Goal: Task Accomplishment & Management: Use online tool/utility

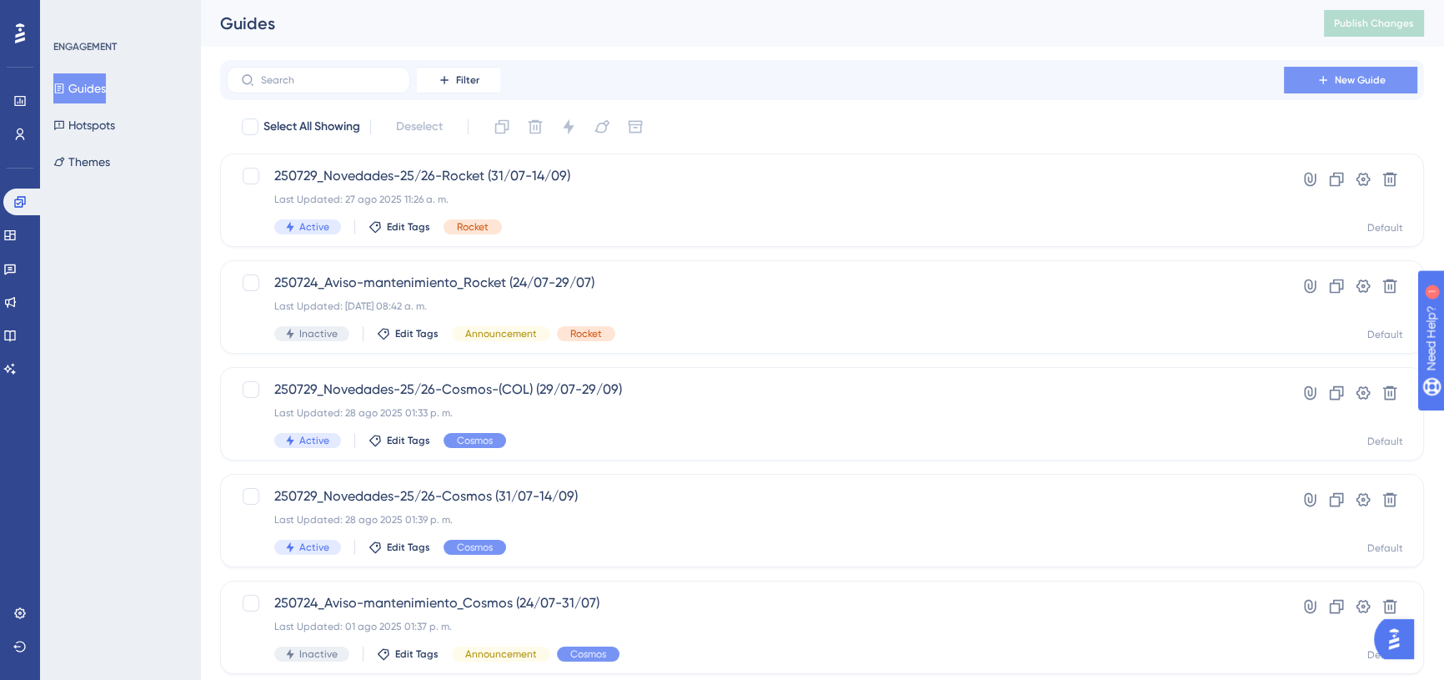
click at [1343, 80] on span "New Guide" at bounding box center [1360, 79] width 51 height 13
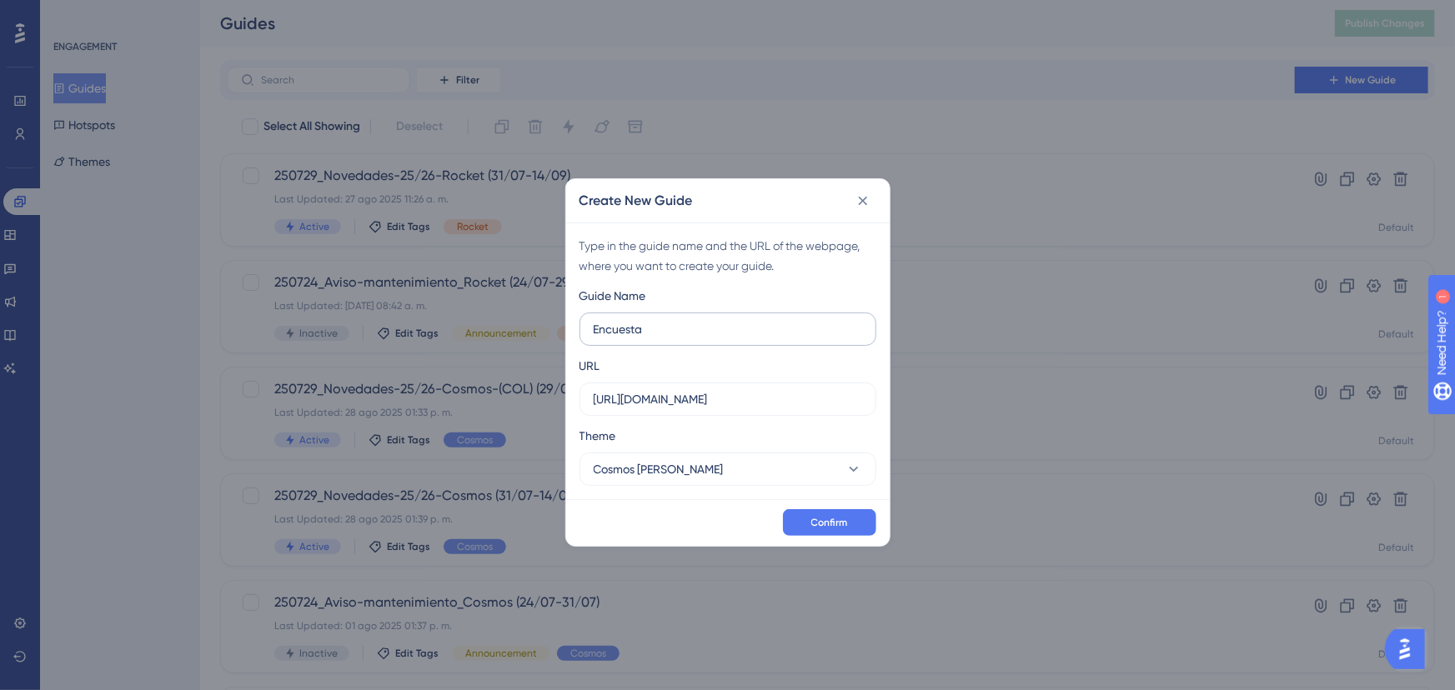
click at [678, 326] on input "Encuesta" at bounding box center [728, 329] width 269 height 18
click at [744, 335] on input "250901_Anunciowebinar" at bounding box center [728, 329] width 269 height 18
type input "250901_Anunciowebinar-25-26"
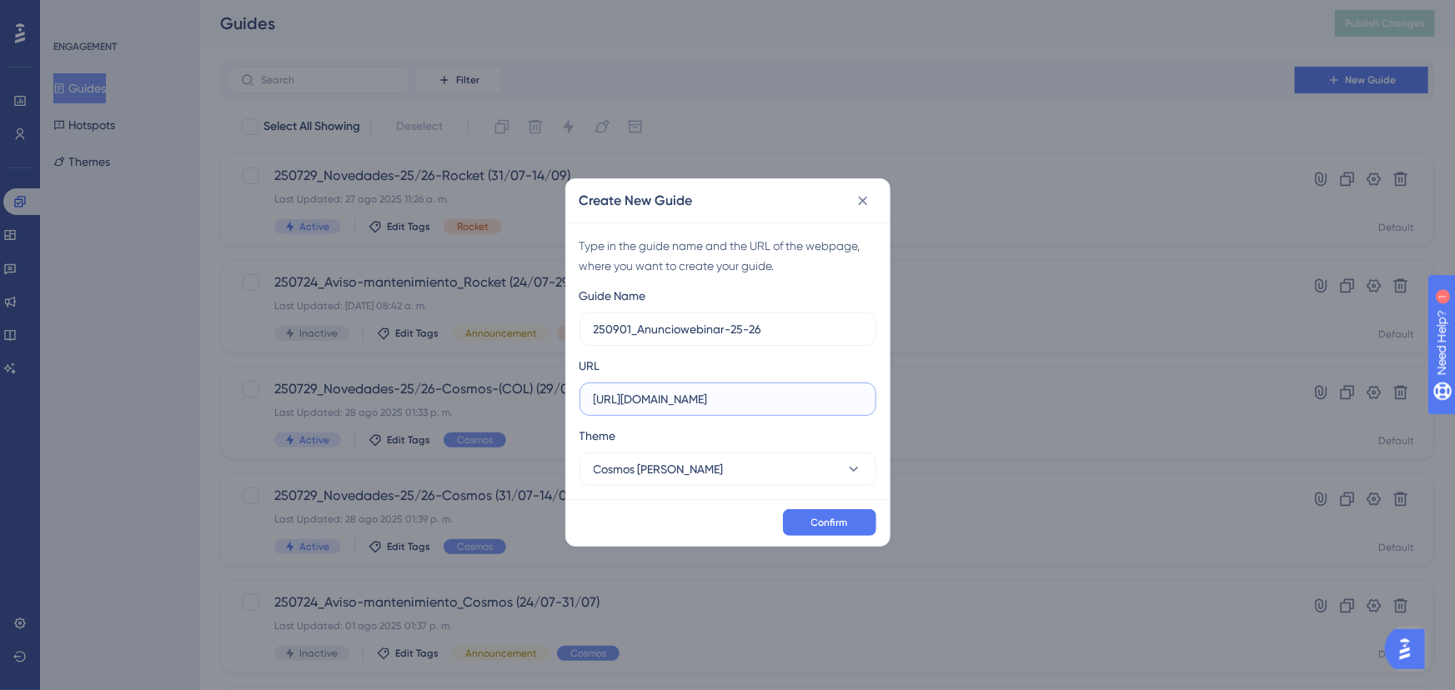
drag, startPoint x: 791, startPoint y: 394, endPoint x: 259, endPoint y: 384, distance: 532.1
click at [259, 384] on div "Create New Guide Type in the guide name and the URL of the webpage, where you w…" at bounding box center [727, 345] width 1455 height 690
paste input "/inicio"
type input "[URL][DOMAIN_NAME]"
click at [835, 516] on span "Confirm" at bounding box center [829, 522] width 37 height 13
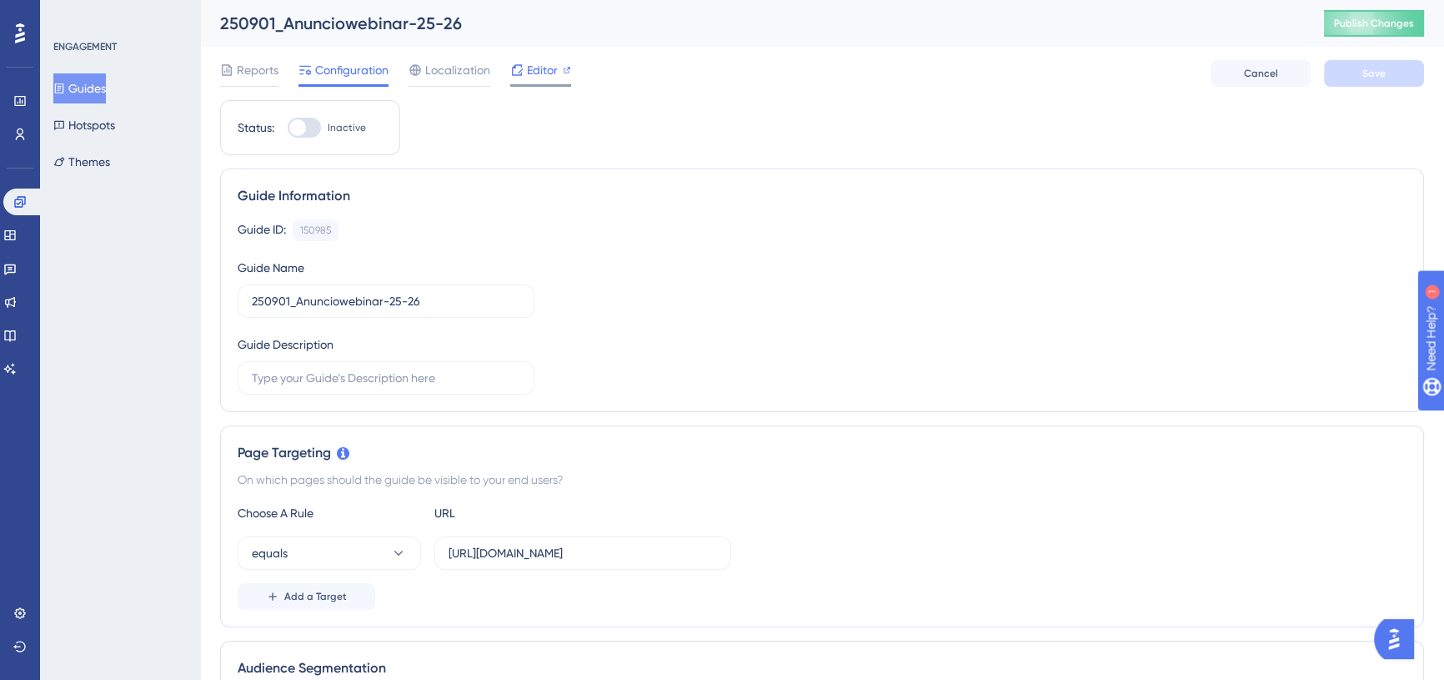
click at [545, 63] on span "Editor" at bounding box center [542, 70] width 31 height 20
click at [1350, 16] on button "Publish Changes" at bounding box center [1374, 23] width 100 height 27
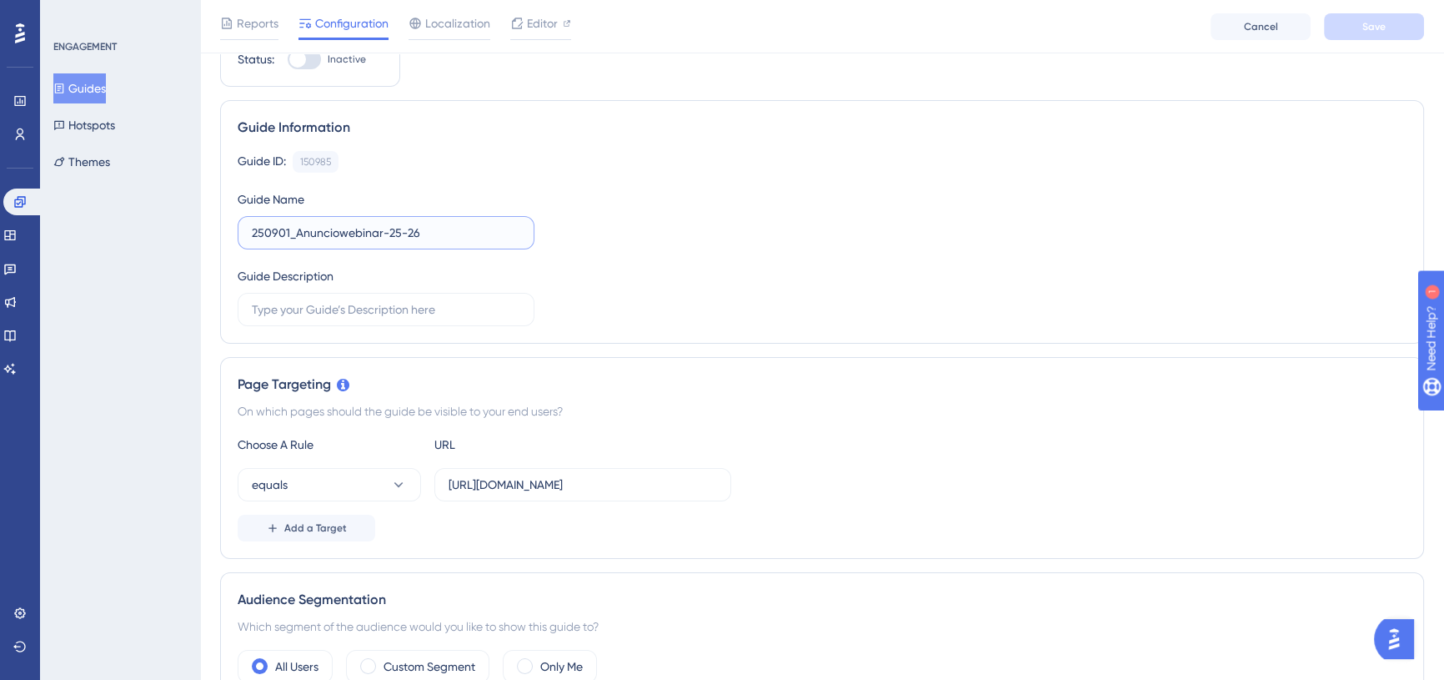
click at [386, 237] on input "250901_Anunciowebinar-25-26" at bounding box center [386, 232] width 269 height 18
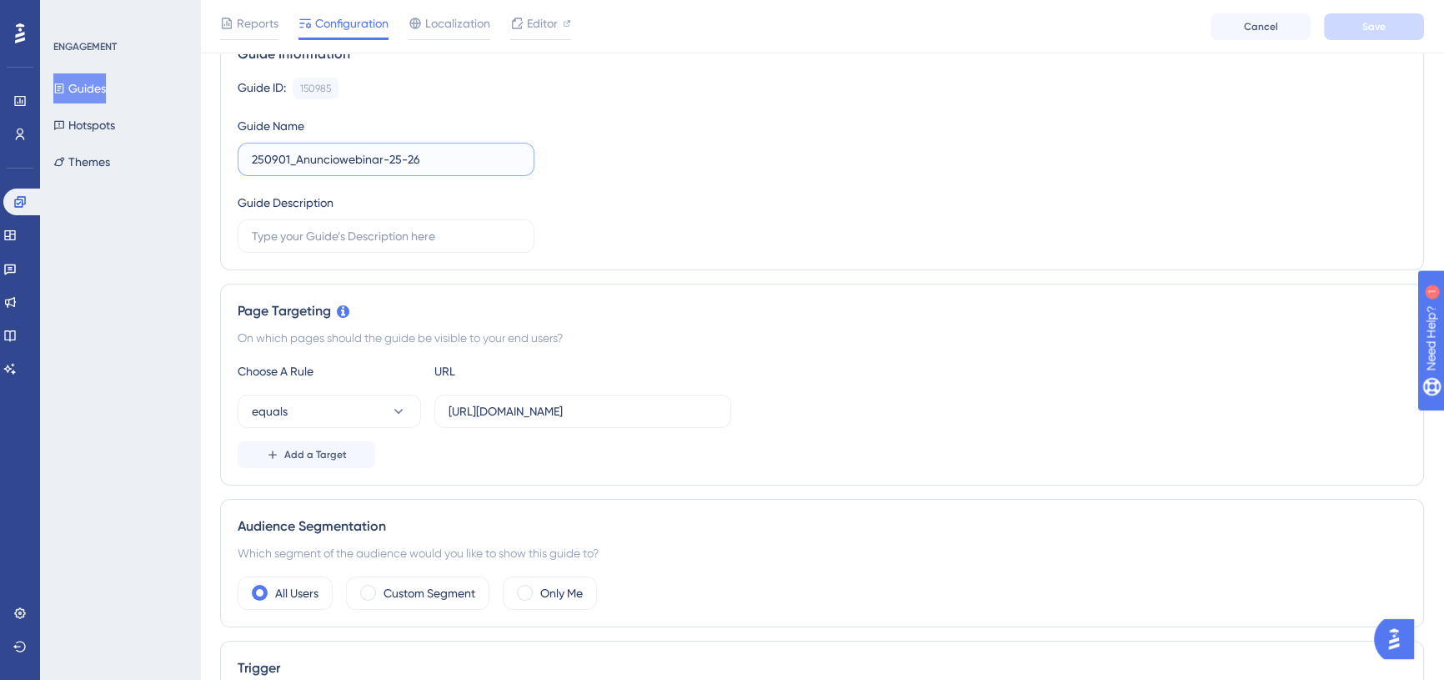
scroll to position [0, 0]
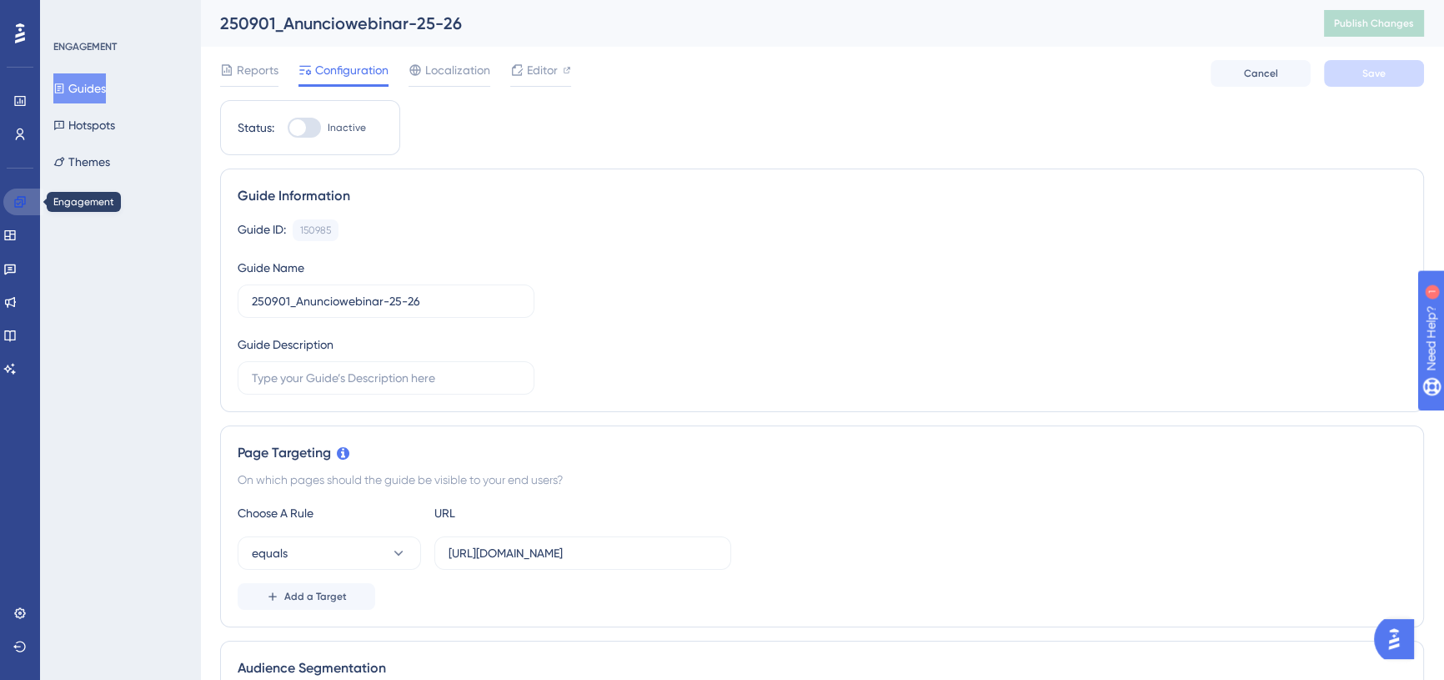
drag, startPoint x: 21, startPoint y: 203, endPoint x: 48, endPoint y: 208, distance: 28.0
click at [21, 203] on icon at bounding box center [19, 201] width 13 height 13
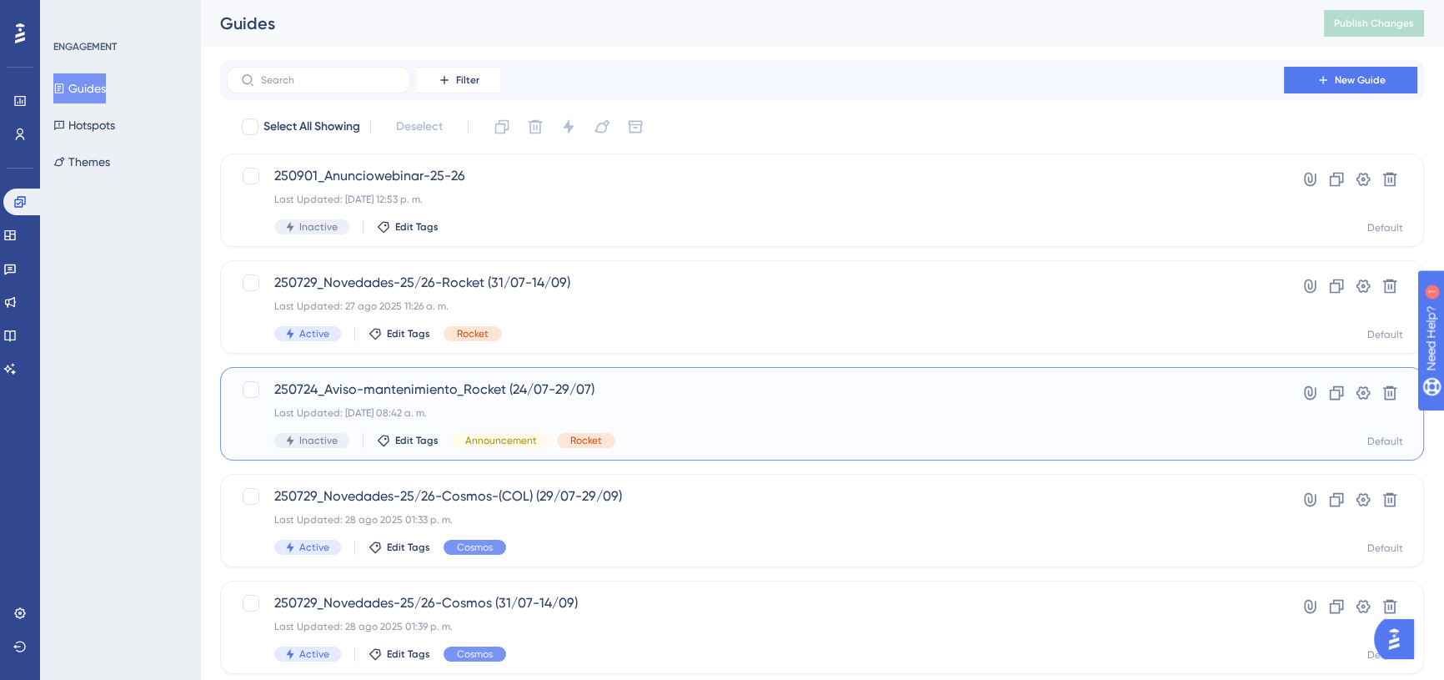
click at [521, 393] on span "250724_Aviso-mantenimiento_Rocket (24/07-29/07)" at bounding box center [755, 389] width 962 height 20
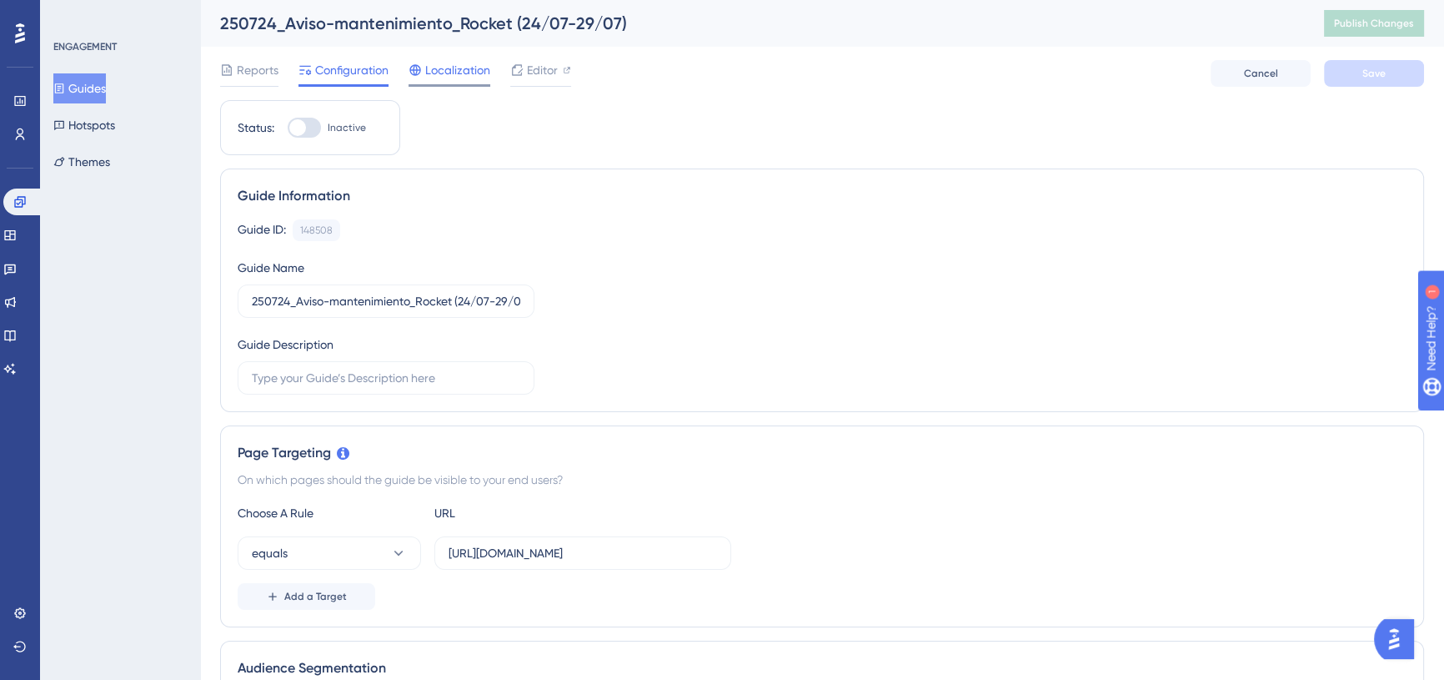
click at [429, 68] on span "Localization" at bounding box center [457, 70] width 65 height 20
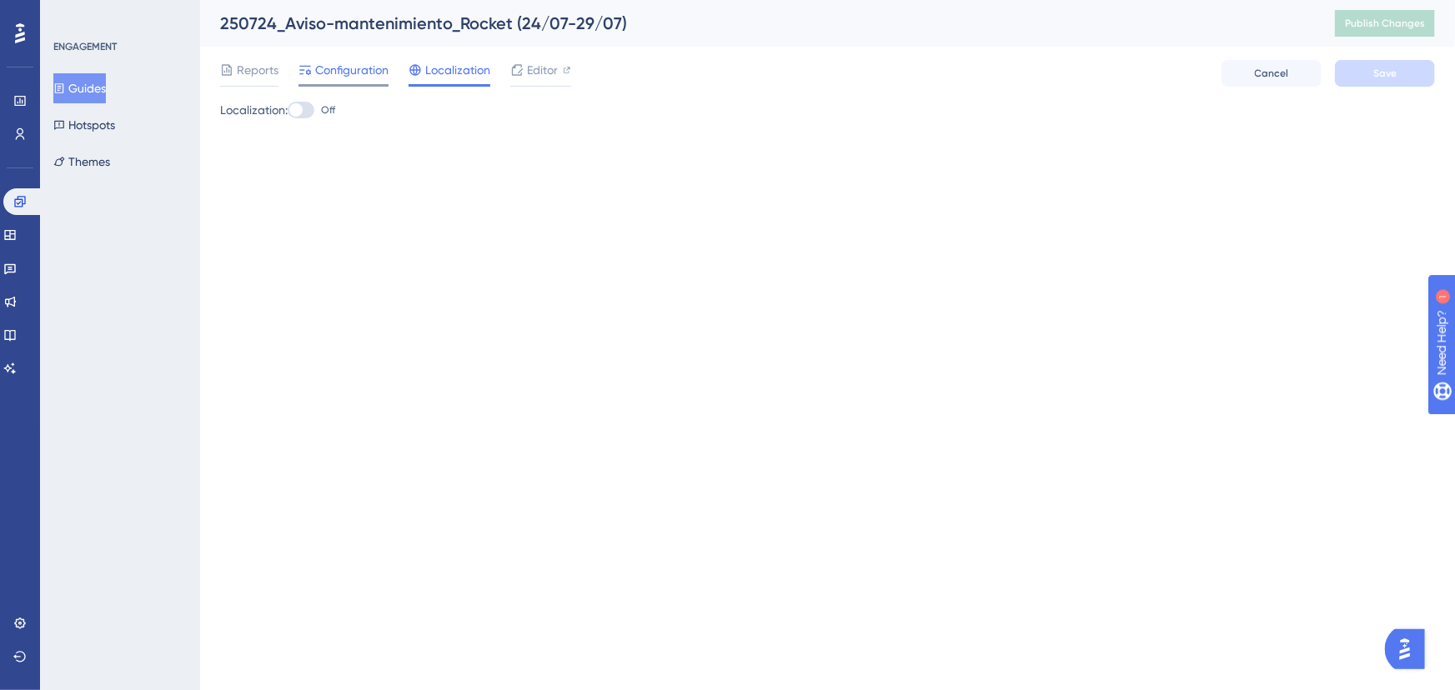
click at [329, 65] on span "Configuration" at bounding box center [351, 70] width 73 height 20
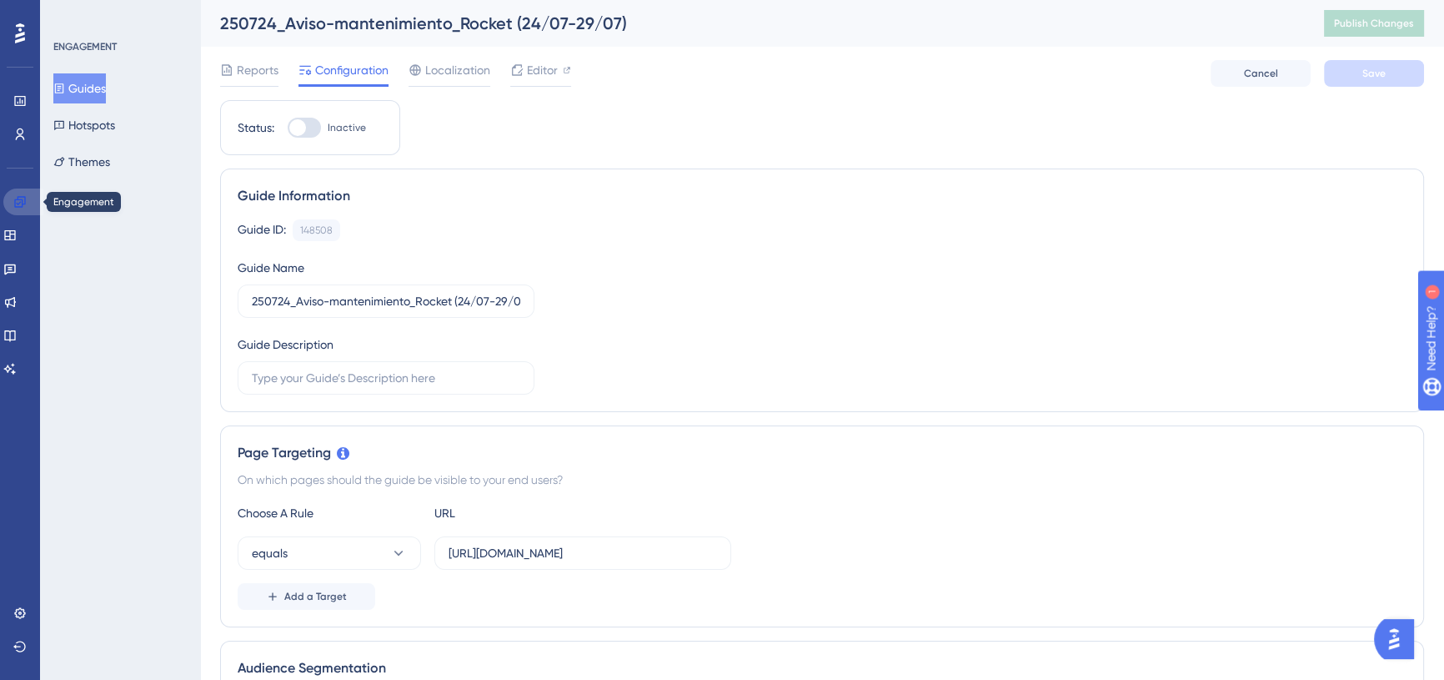
drag, startPoint x: 18, startPoint y: 208, endPoint x: 89, endPoint y: 221, distance: 72.9
click at [18, 208] on icon at bounding box center [19, 201] width 13 height 13
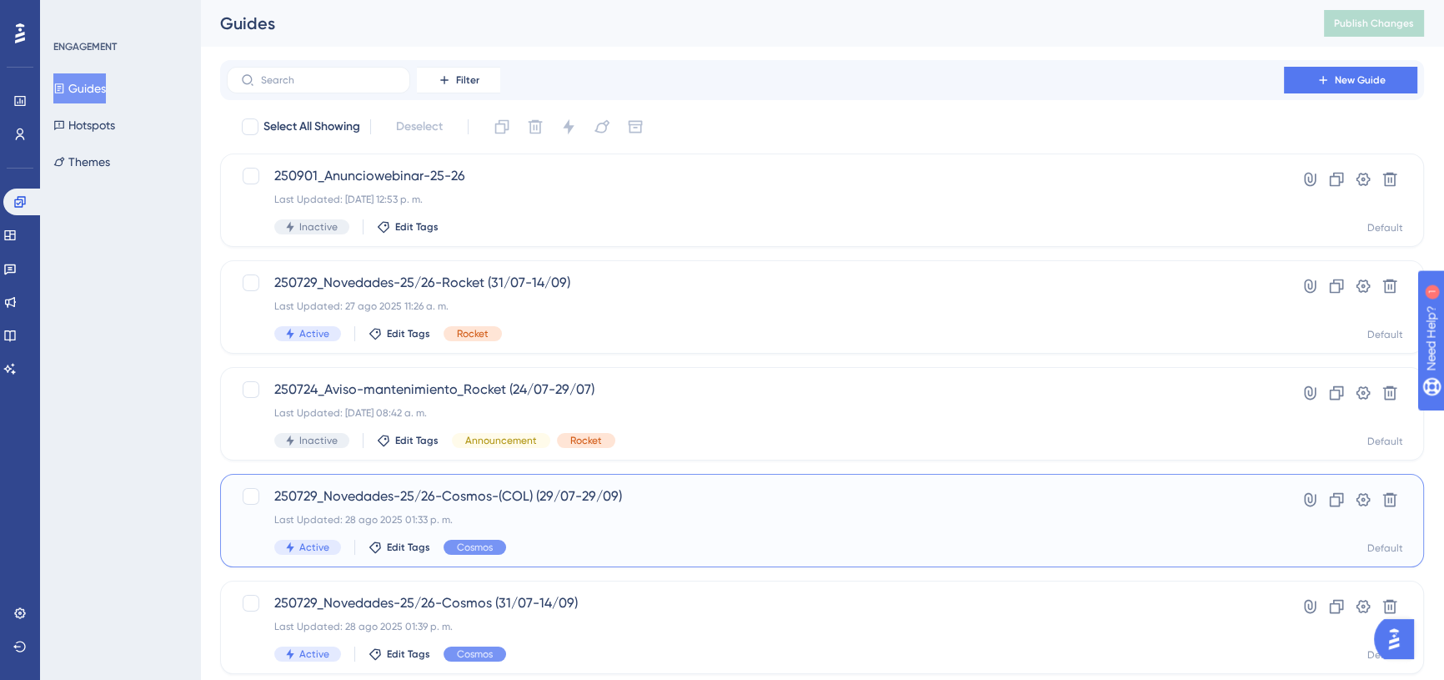
click at [581, 513] on div "Last Updated: 28 ago 2025 01:33 p. m." at bounding box center [755, 519] width 962 height 13
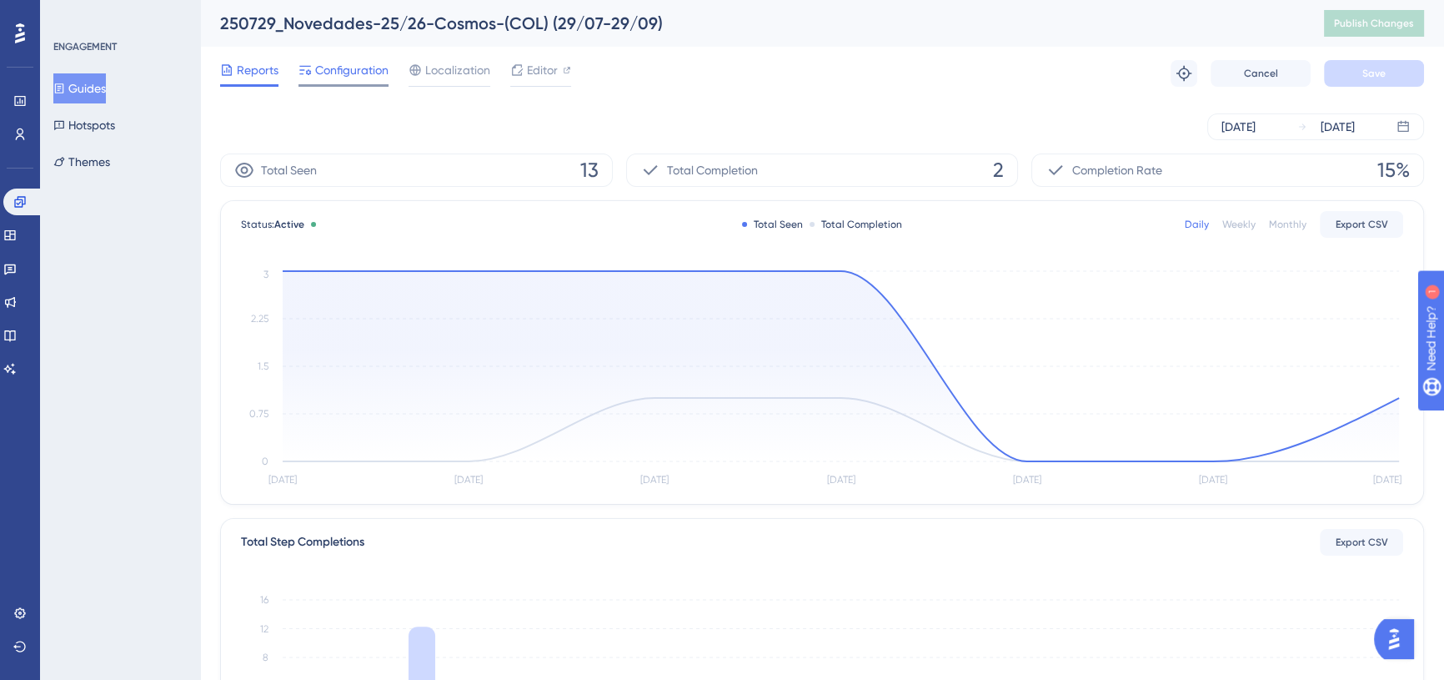
click at [366, 66] on span "Configuration" at bounding box center [351, 70] width 73 height 20
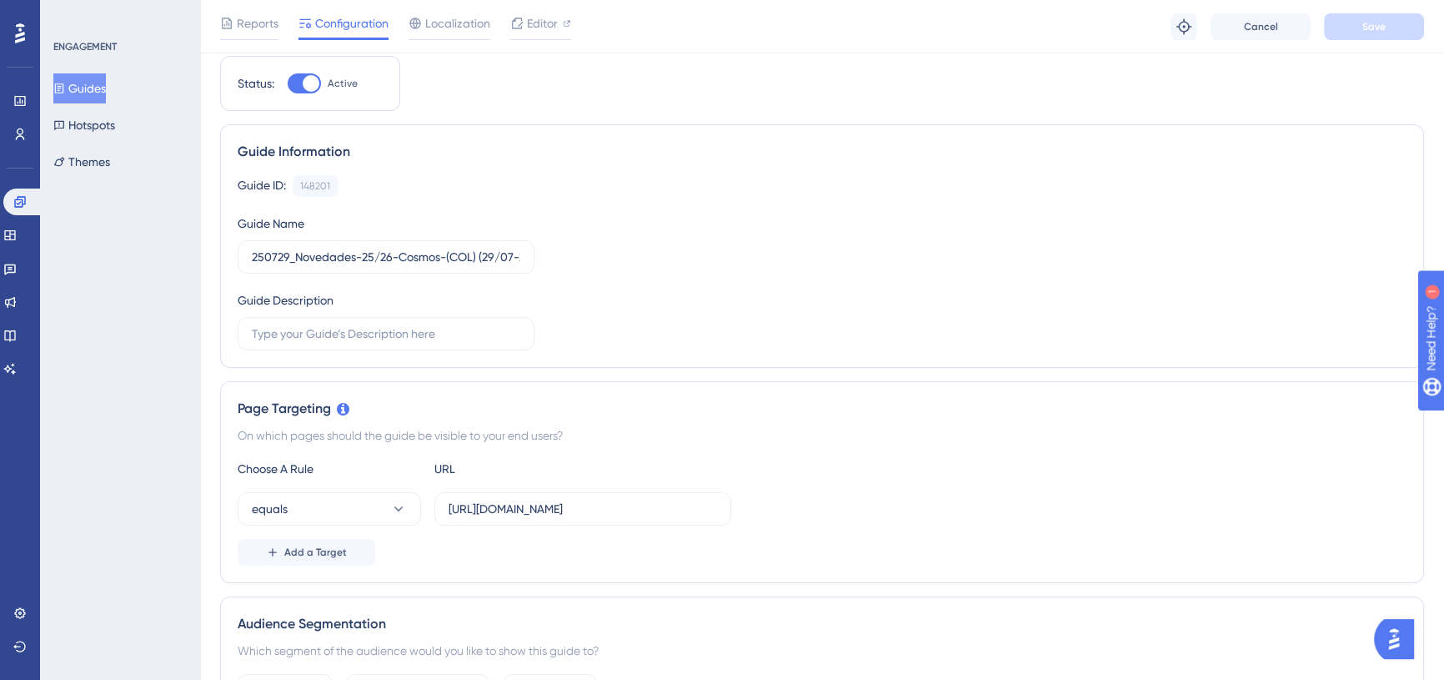
scroll to position [227, 0]
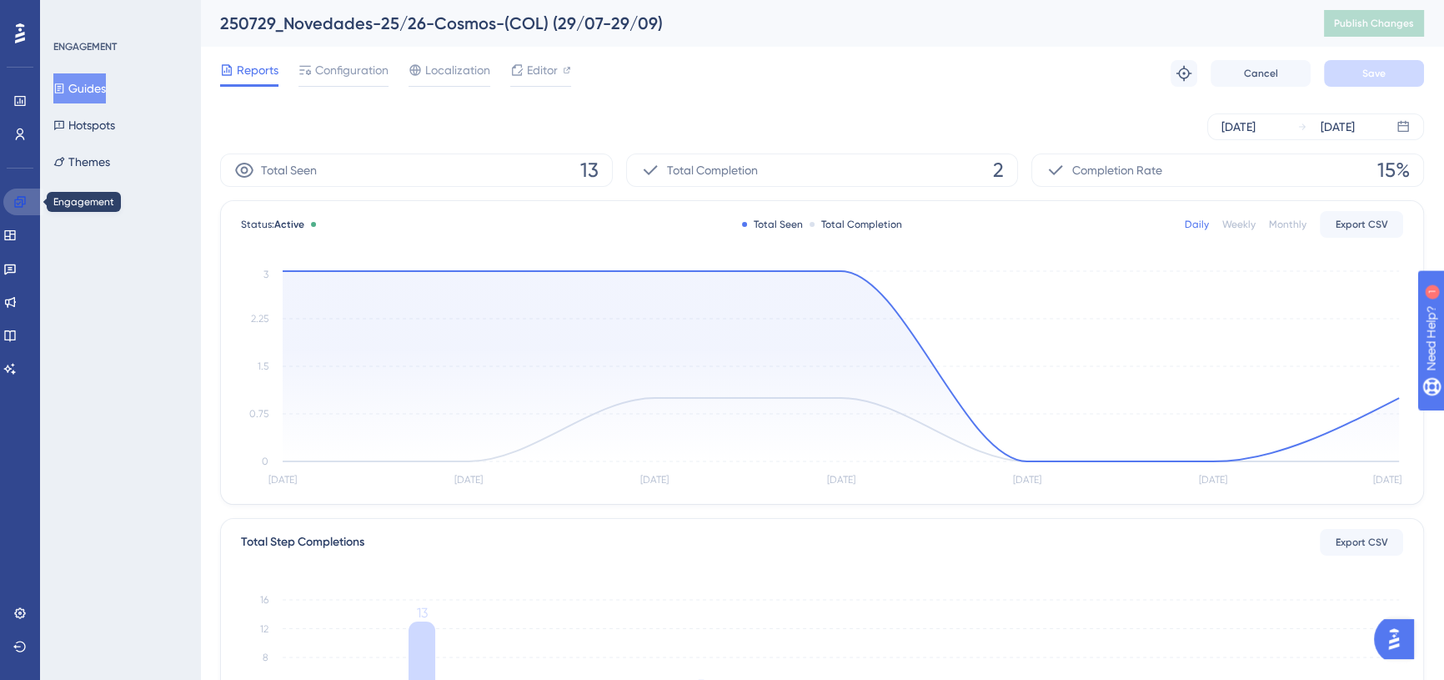
click at [23, 199] on icon at bounding box center [19, 201] width 11 height 11
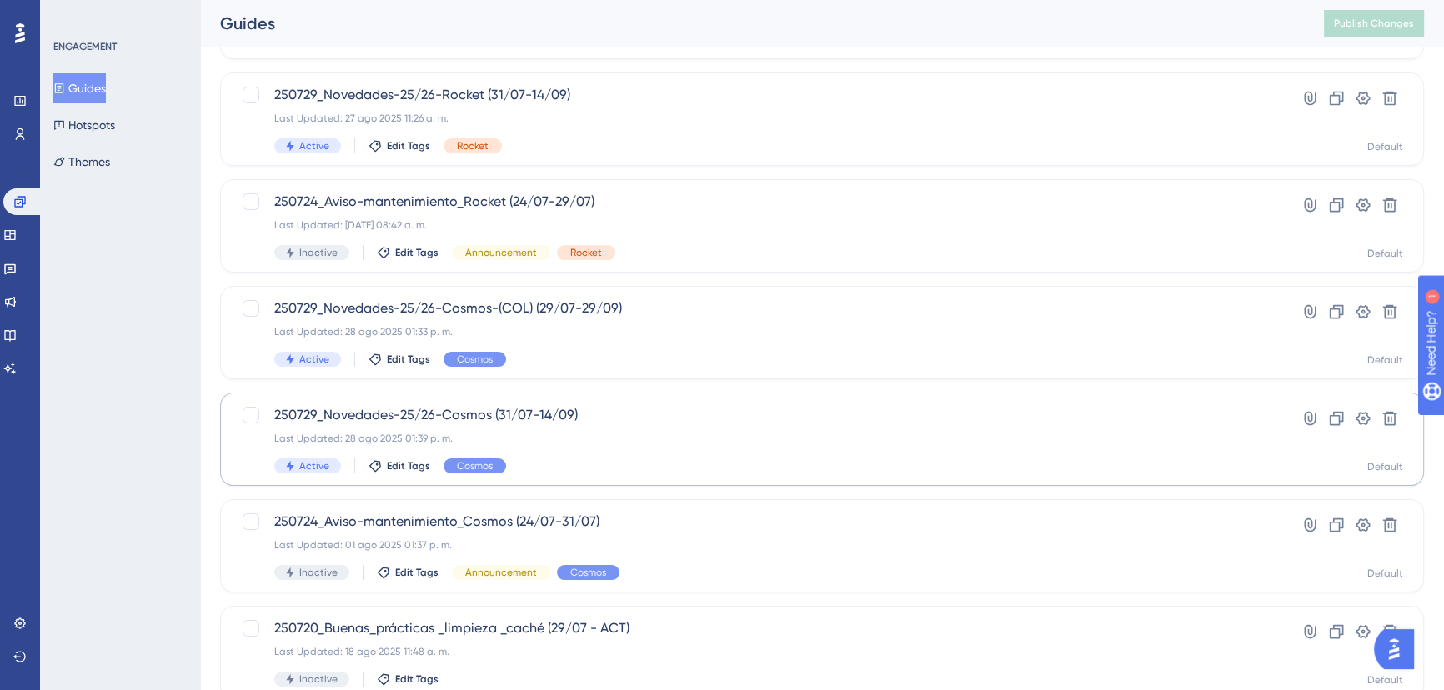
scroll to position [151, 0]
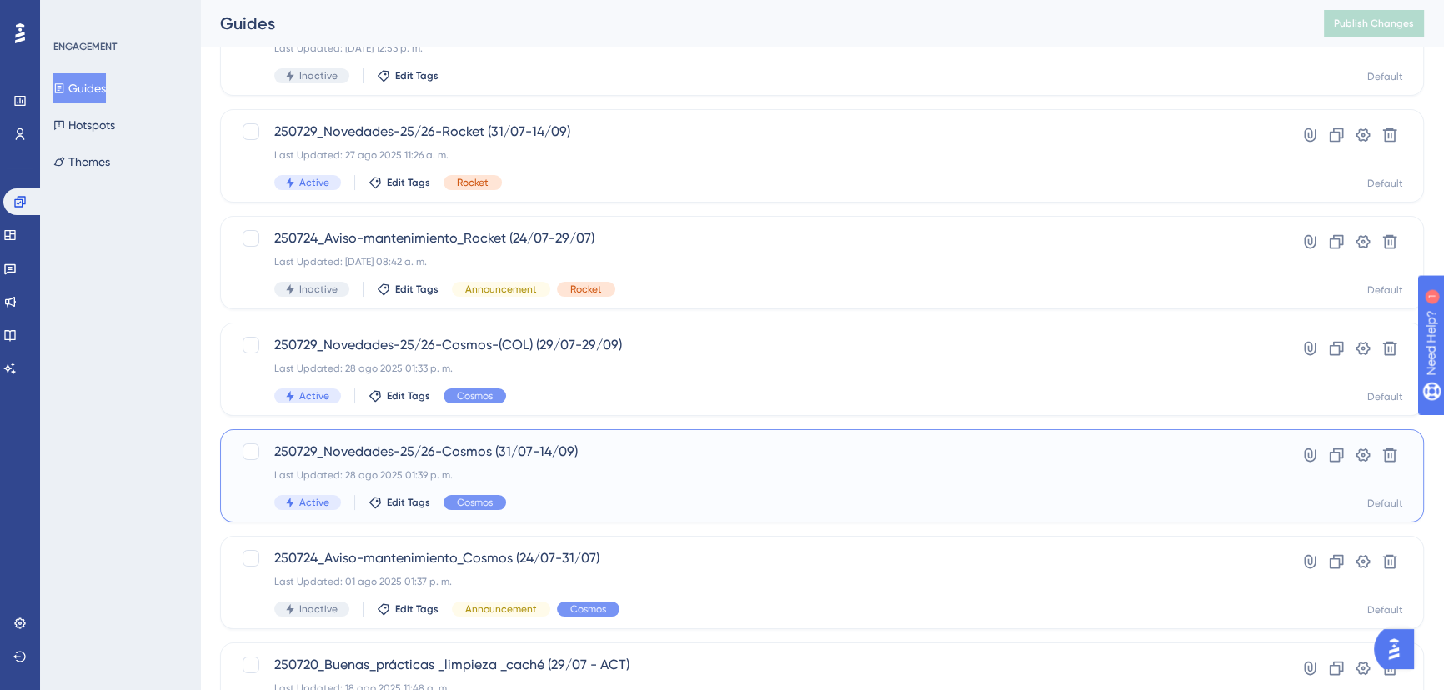
click at [546, 474] on div "Last Updated: 28 ago 2025 01:39 p. m." at bounding box center [755, 475] width 962 height 13
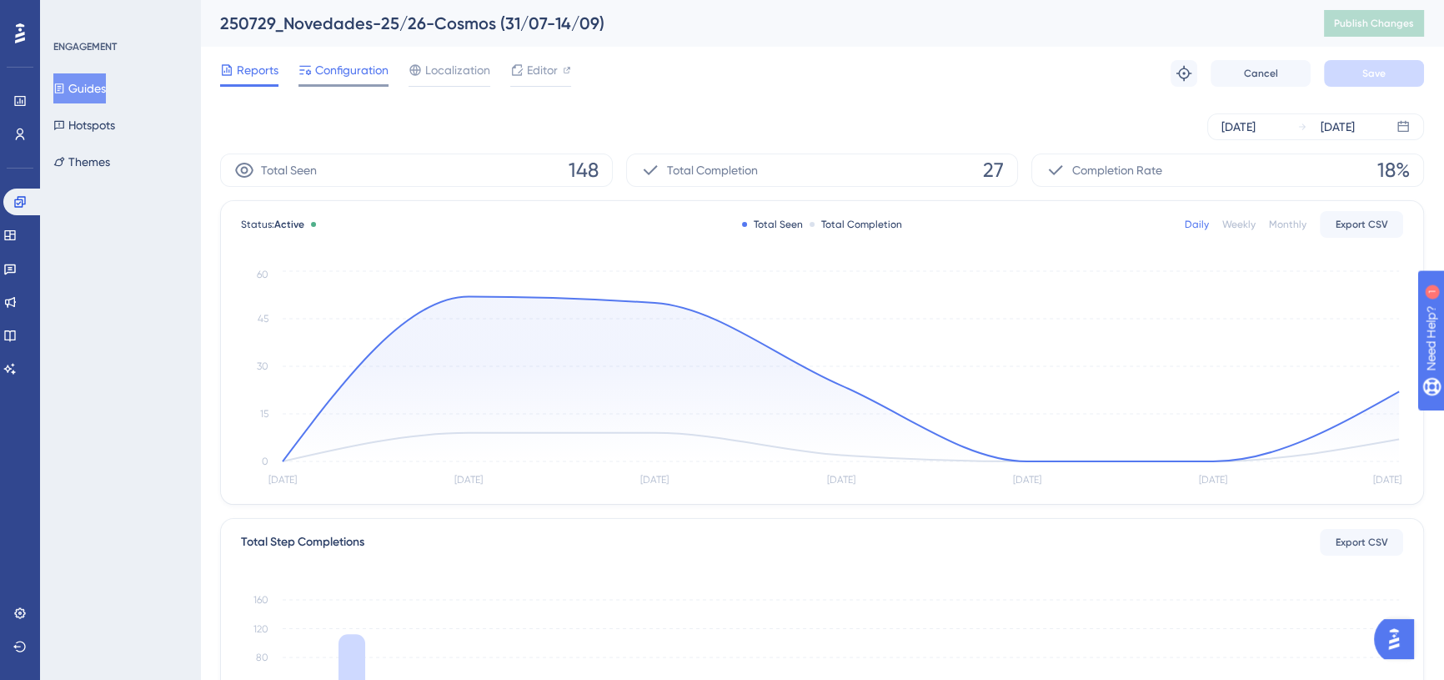
click at [358, 80] on div "Configuration" at bounding box center [344, 73] width 90 height 27
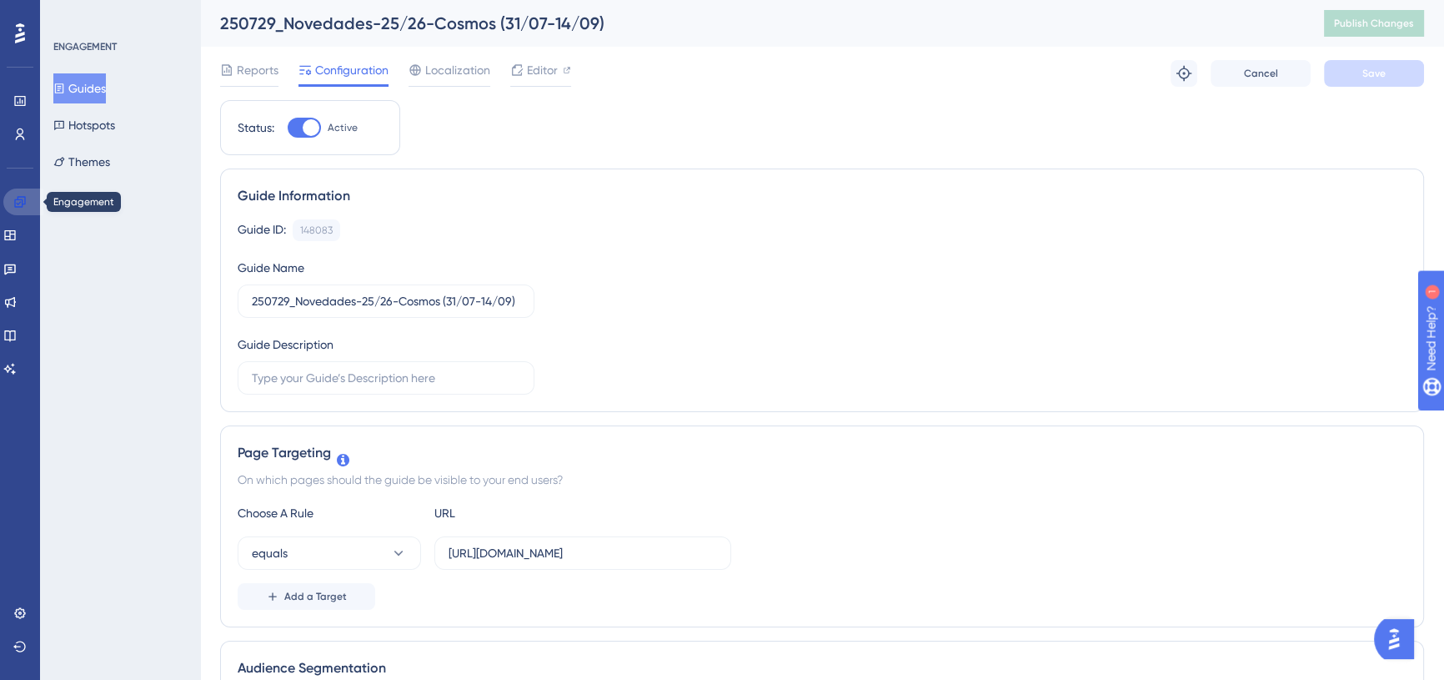
click at [5, 203] on link at bounding box center [23, 201] width 40 height 27
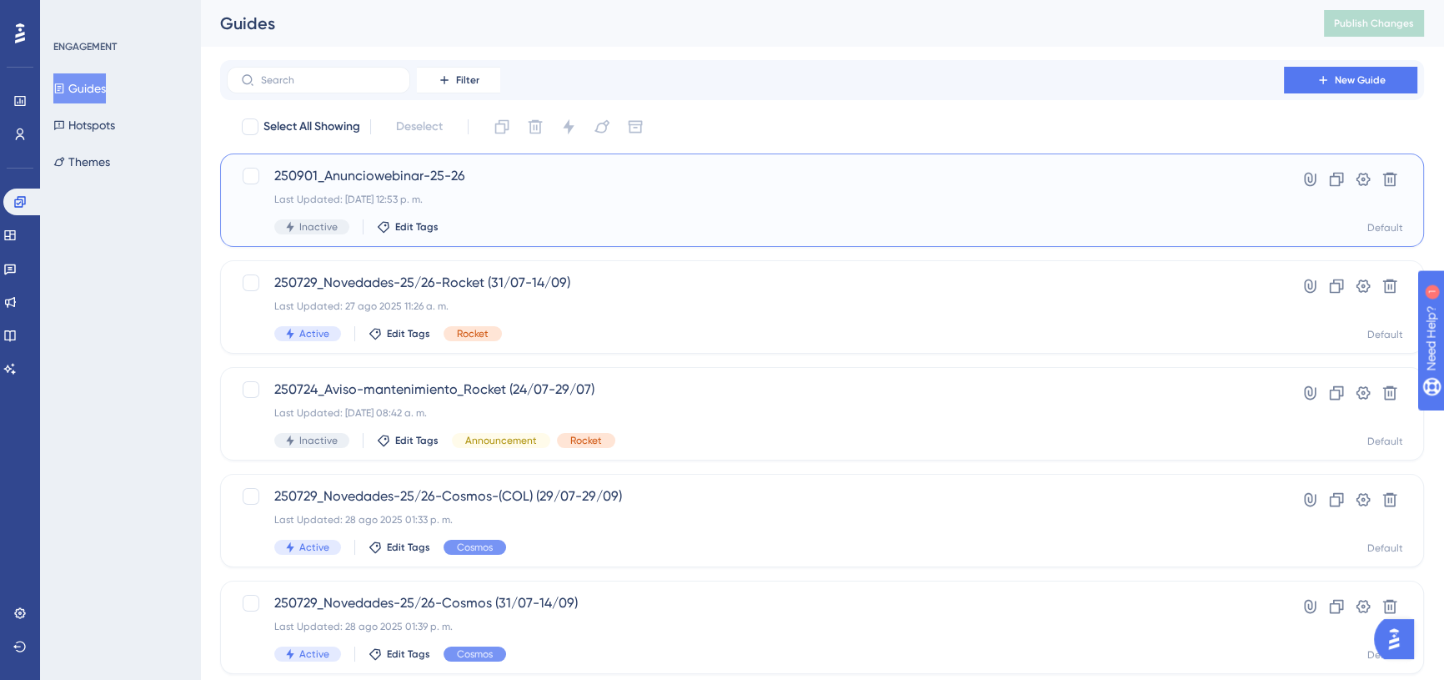
click at [487, 185] on span "250901_Anunciowebinar-25-26" at bounding box center [755, 176] width 962 height 20
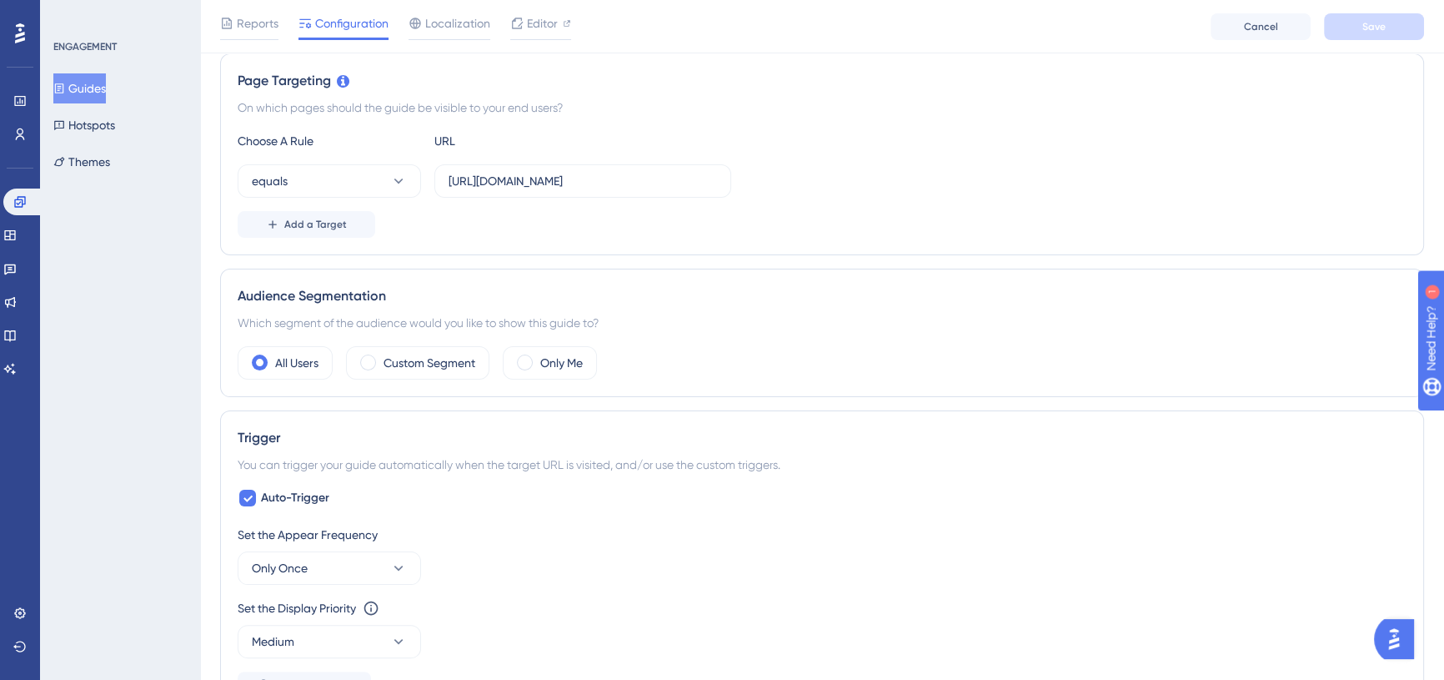
scroll to position [530, 0]
click at [447, 333] on div "Audience Segmentation Which segment of the audience would you like to show this…" at bounding box center [822, 333] width 1204 height 128
click at [447, 349] on div "Custom Segment" at bounding box center [417, 362] width 143 height 33
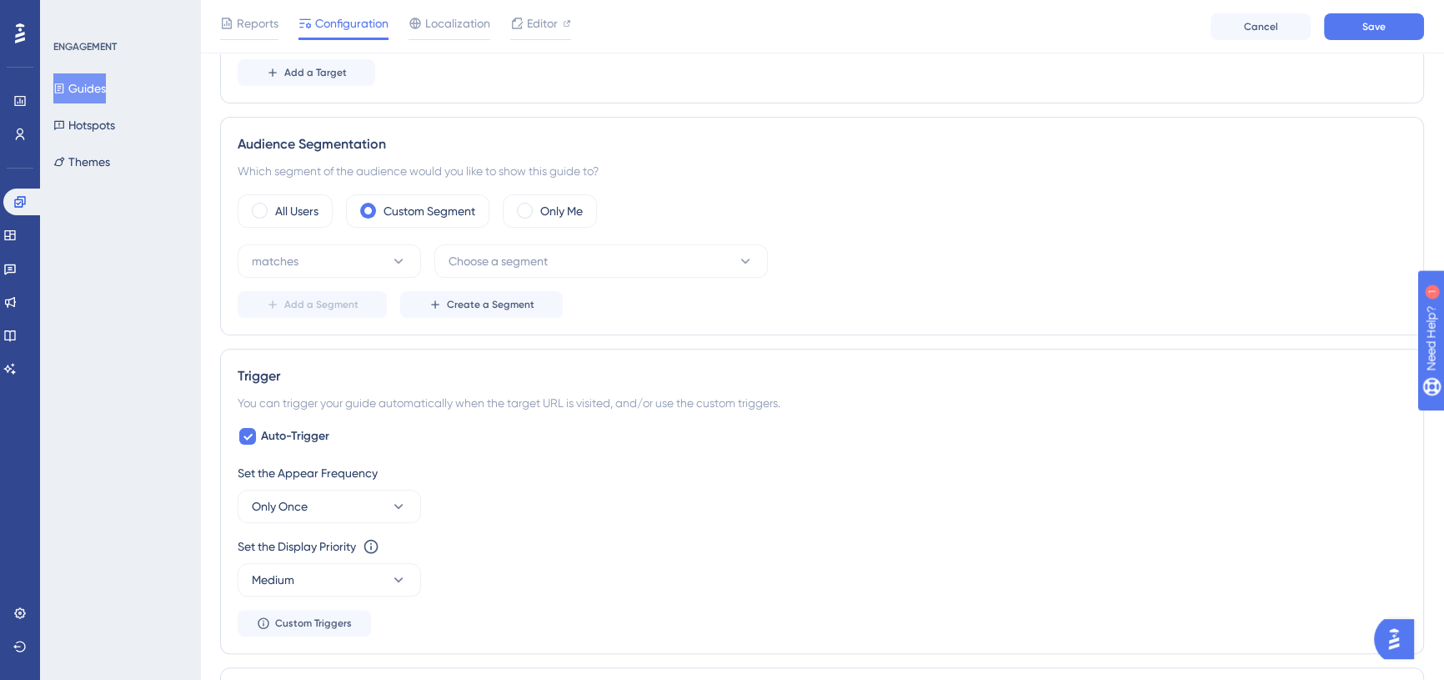
click at [344, 284] on div "matches Choose a segment Add a Segment Create a Segment" at bounding box center [822, 280] width 1169 height 73
click at [331, 259] on button "matches" at bounding box center [329, 260] width 183 height 33
click at [340, 314] on div "matches matches" at bounding box center [329, 311] width 135 height 33
click at [529, 259] on span "Choose a segment" at bounding box center [498, 261] width 99 height 20
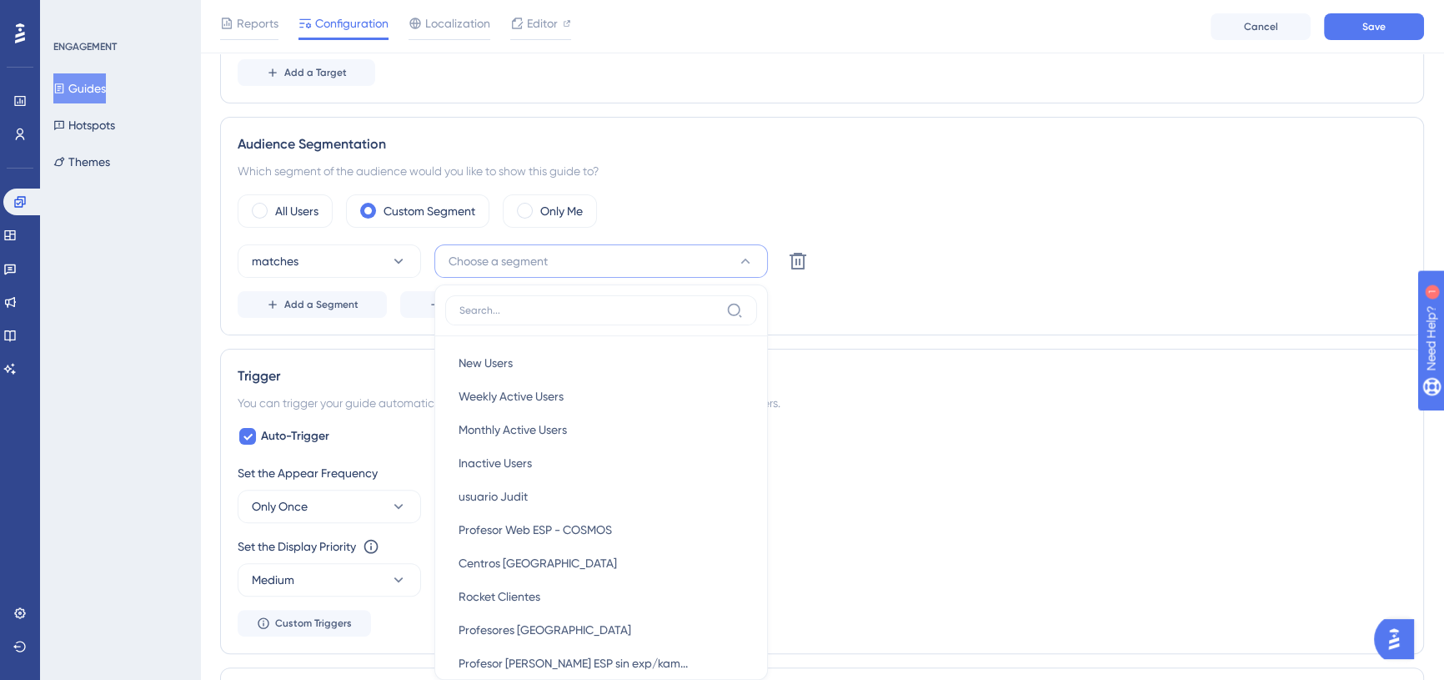
scroll to position [668, 0]
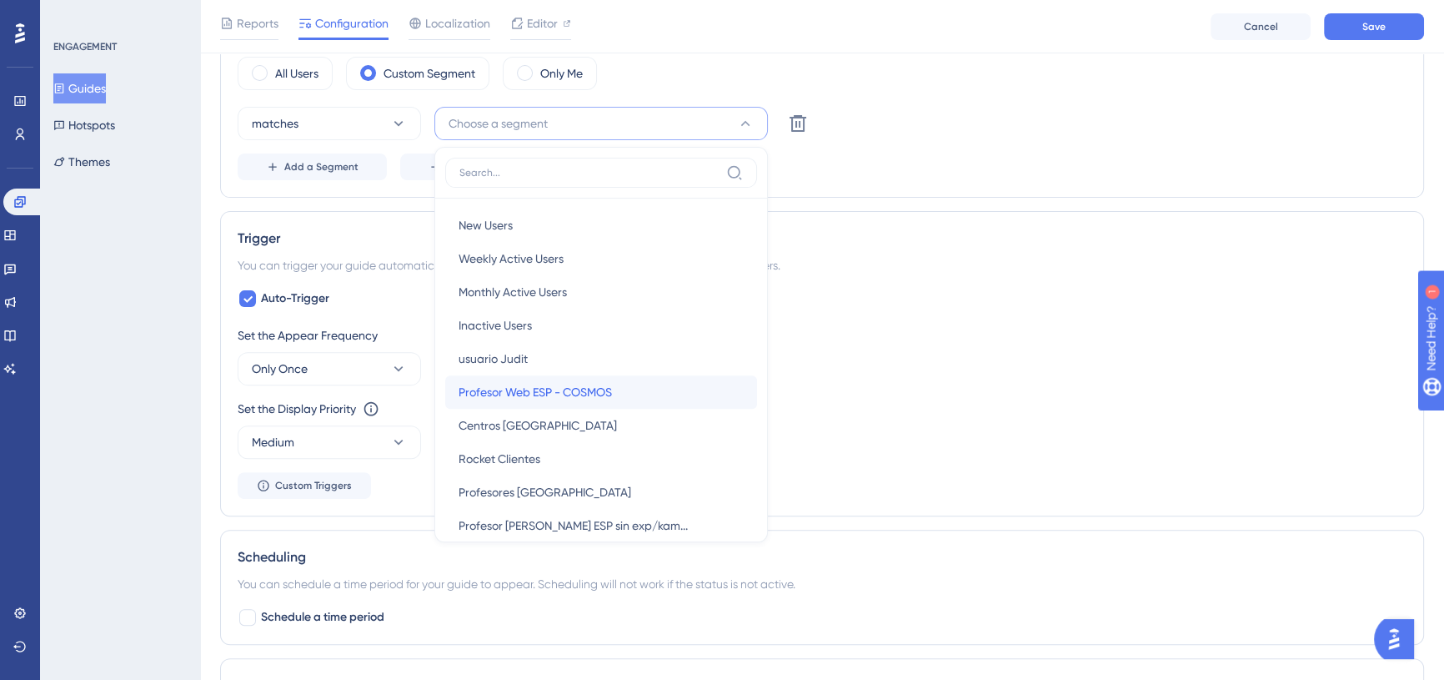
click at [554, 391] on span "Profesor Web ESP - COSMOS" at bounding box center [535, 392] width 153 height 20
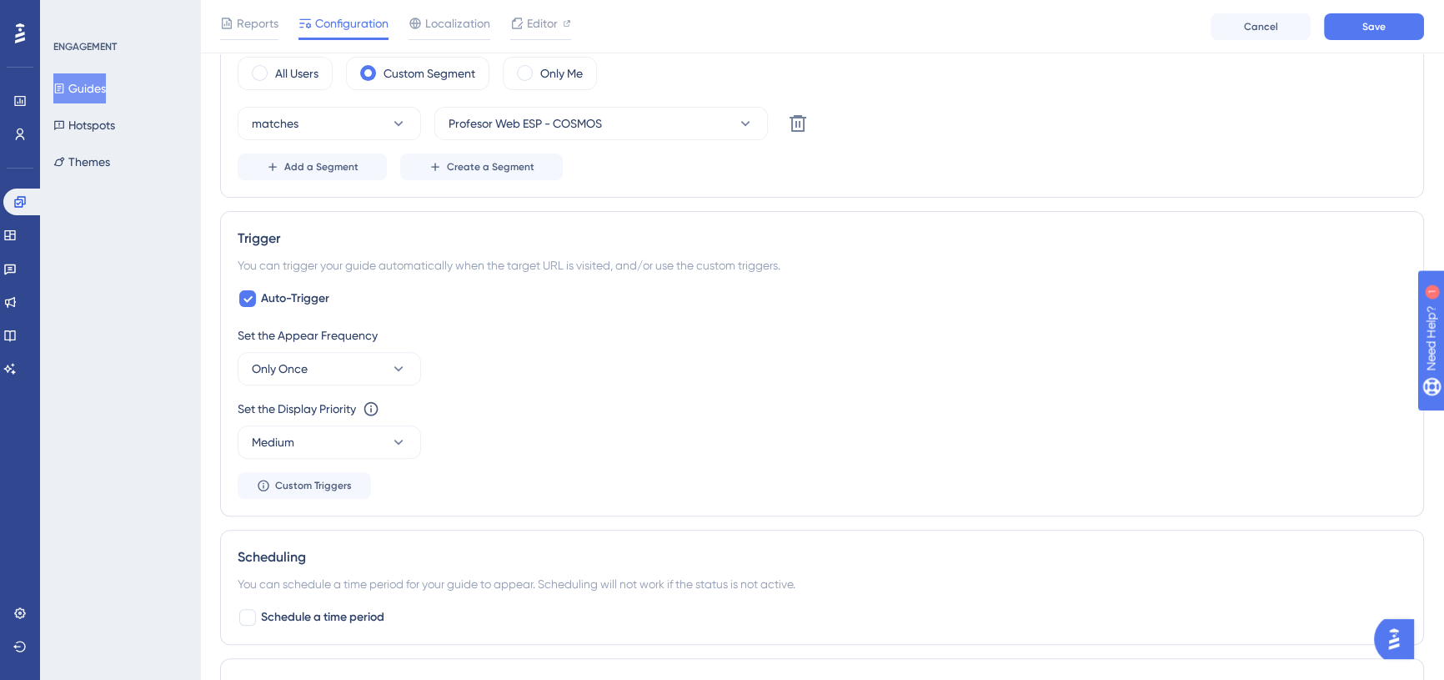
click at [691, 334] on div "Set the Appear Frequency" at bounding box center [822, 335] width 1169 height 20
click at [321, 360] on button "Only Once" at bounding box center [329, 368] width 183 height 33
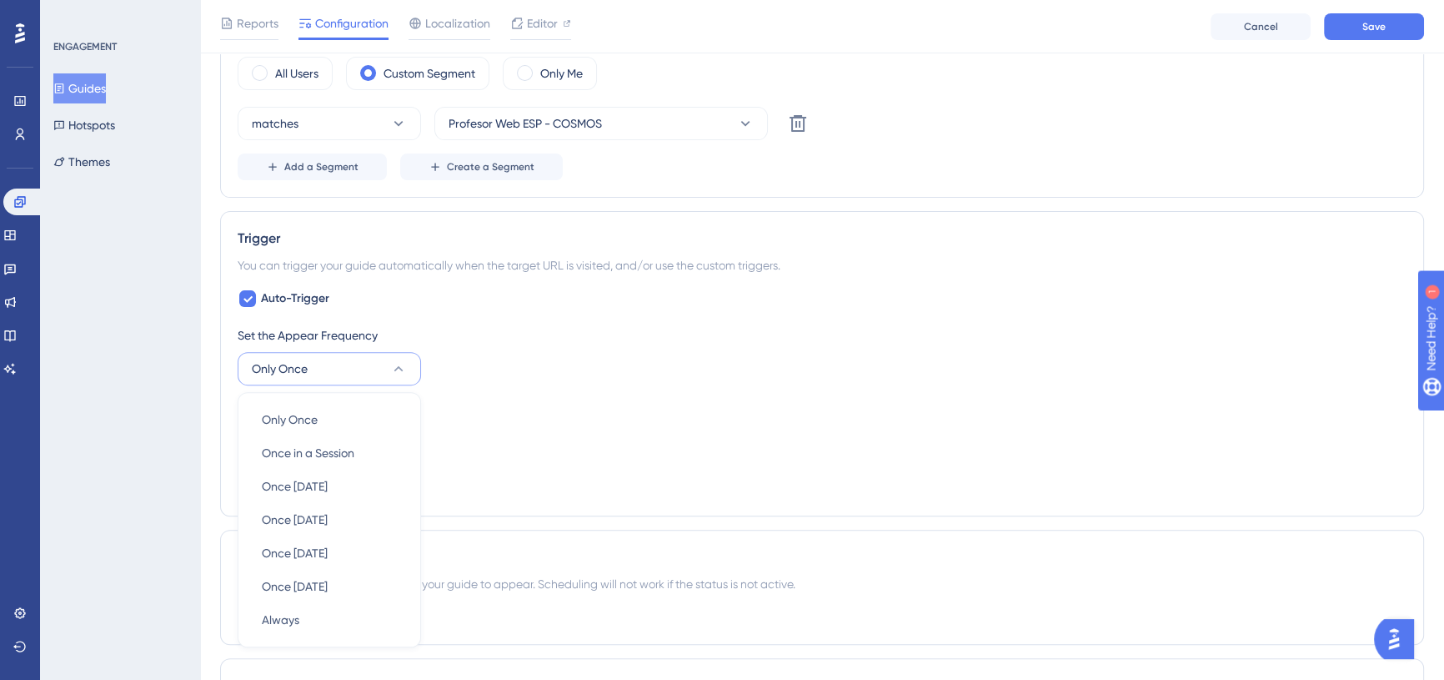
scroll to position [846, 0]
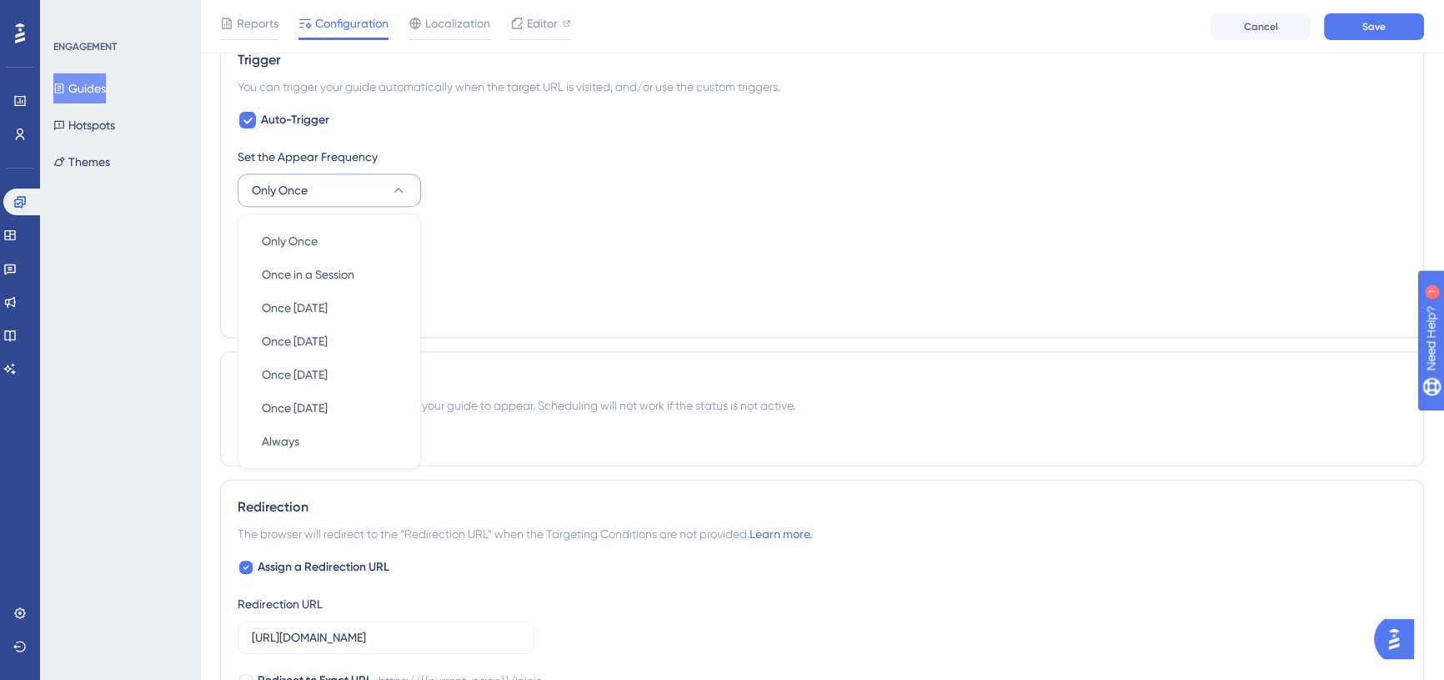
click at [457, 233] on div "Set the Display Priority This option will set the display priority between auto…" at bounding box center [822, 230] width 1169 height 20
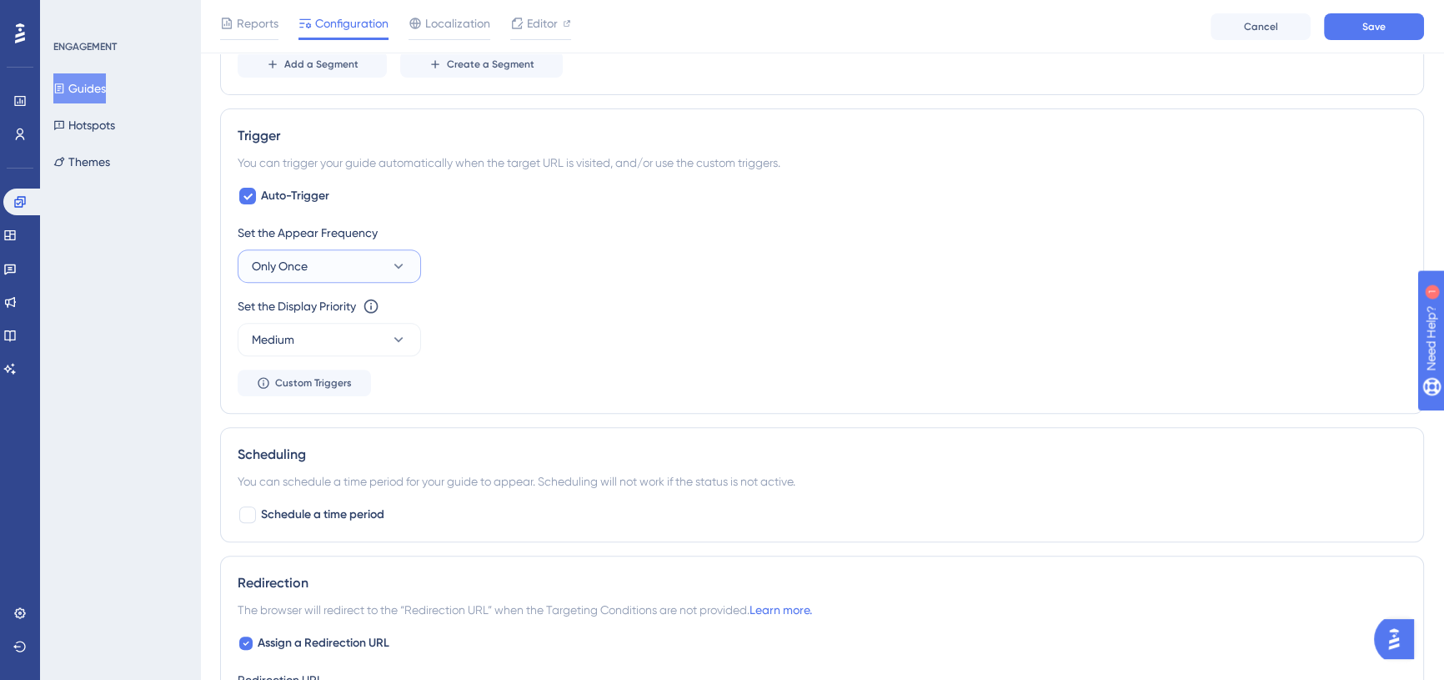
click at [329, 264] on button "Only Once" at bounding box center [329, 265] width 183 height 33
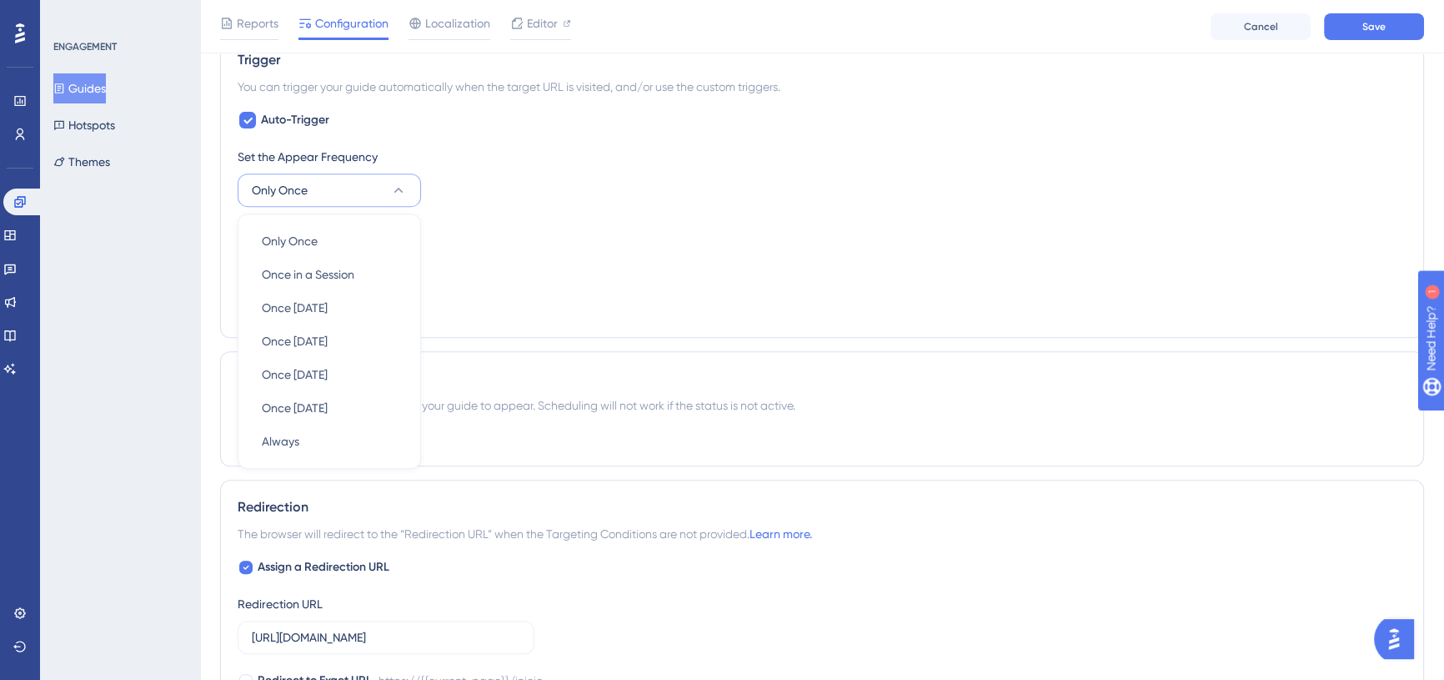
click at [459, 264] on div "Set the Display Priority This option will set the display priority between auto…" at bounding box center [822, 250] width 1169 height 60
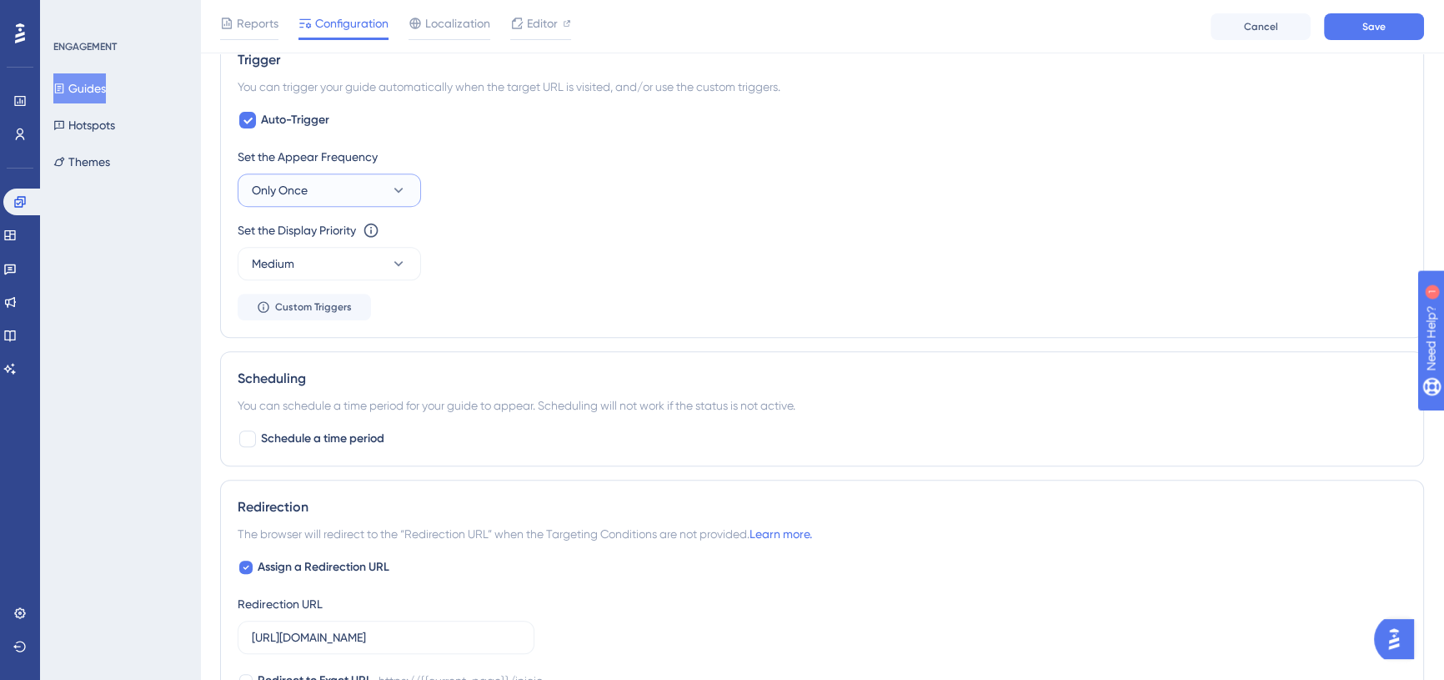
click at [392, 198] on button "Only Once" at bounding box center [329, 189] width 183 height 33
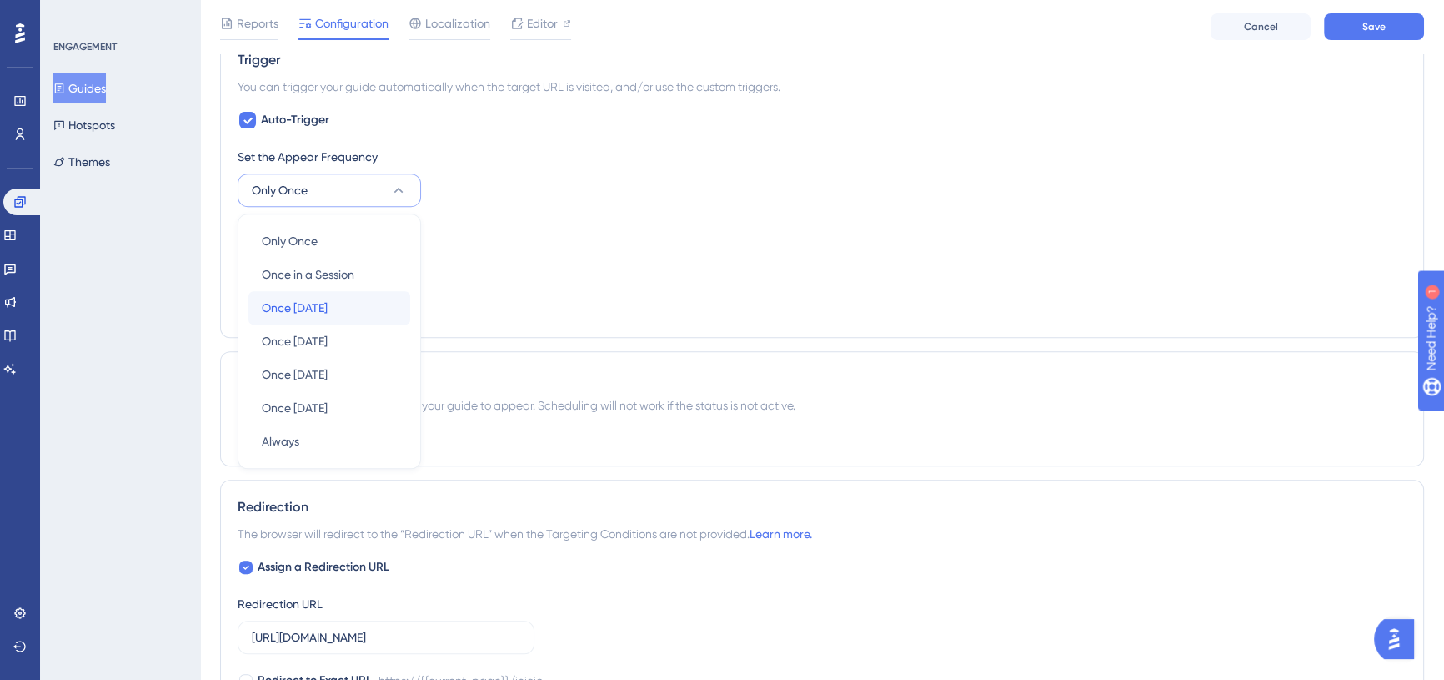
click at [369, 292] on div "Once [DATE] Once [DATE]" at bounding box center [329, 307] width 135 height 33
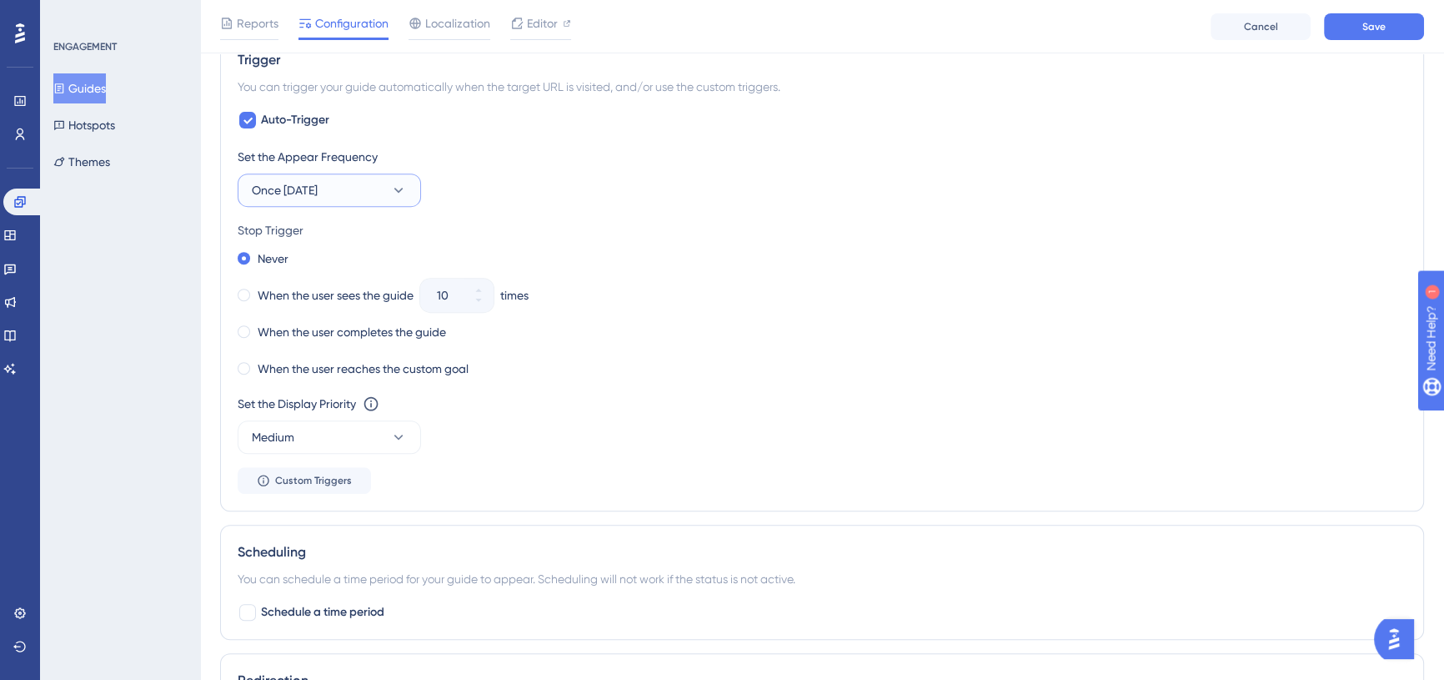
click at [342, 189] on button "Once [DATE]" at bounding box center [329, 189] width 183 height 33
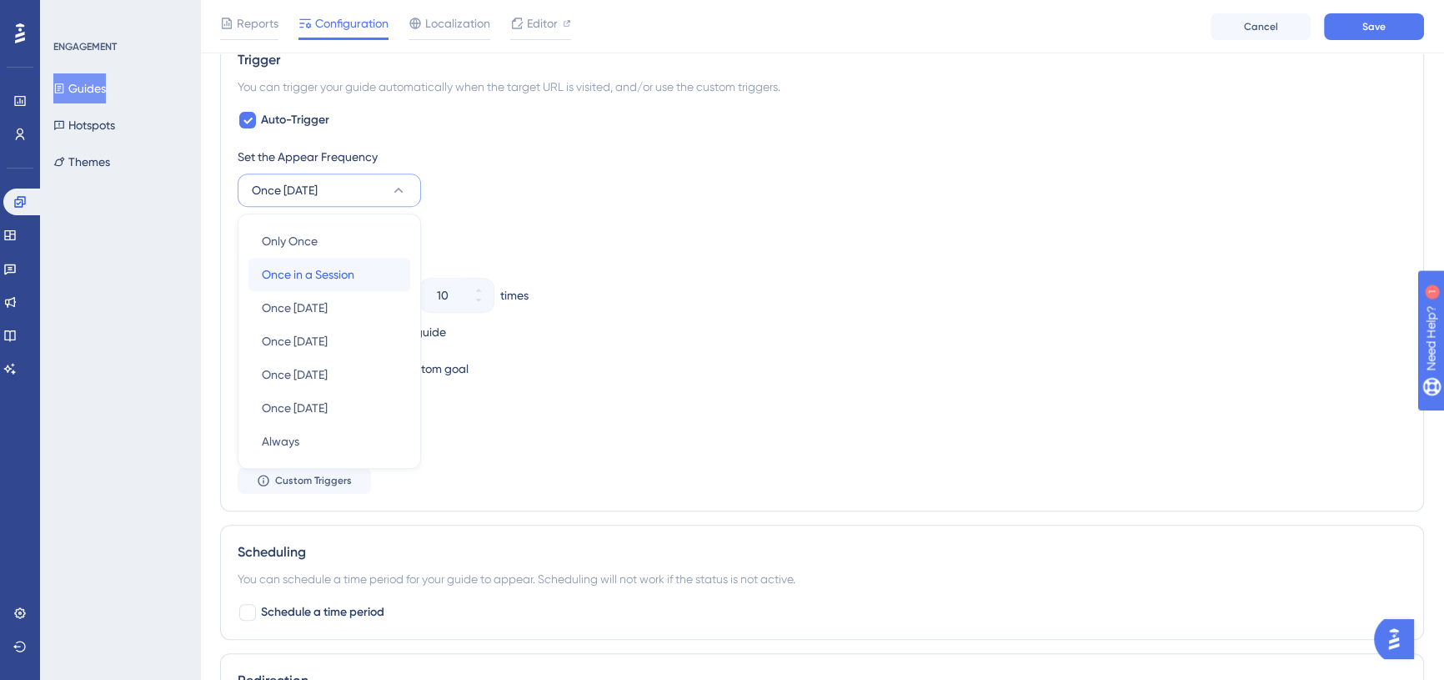
click at [376, 275] on div "Once in a Session Once in a Session" at bounding box center [329, 274] width 135 height 33
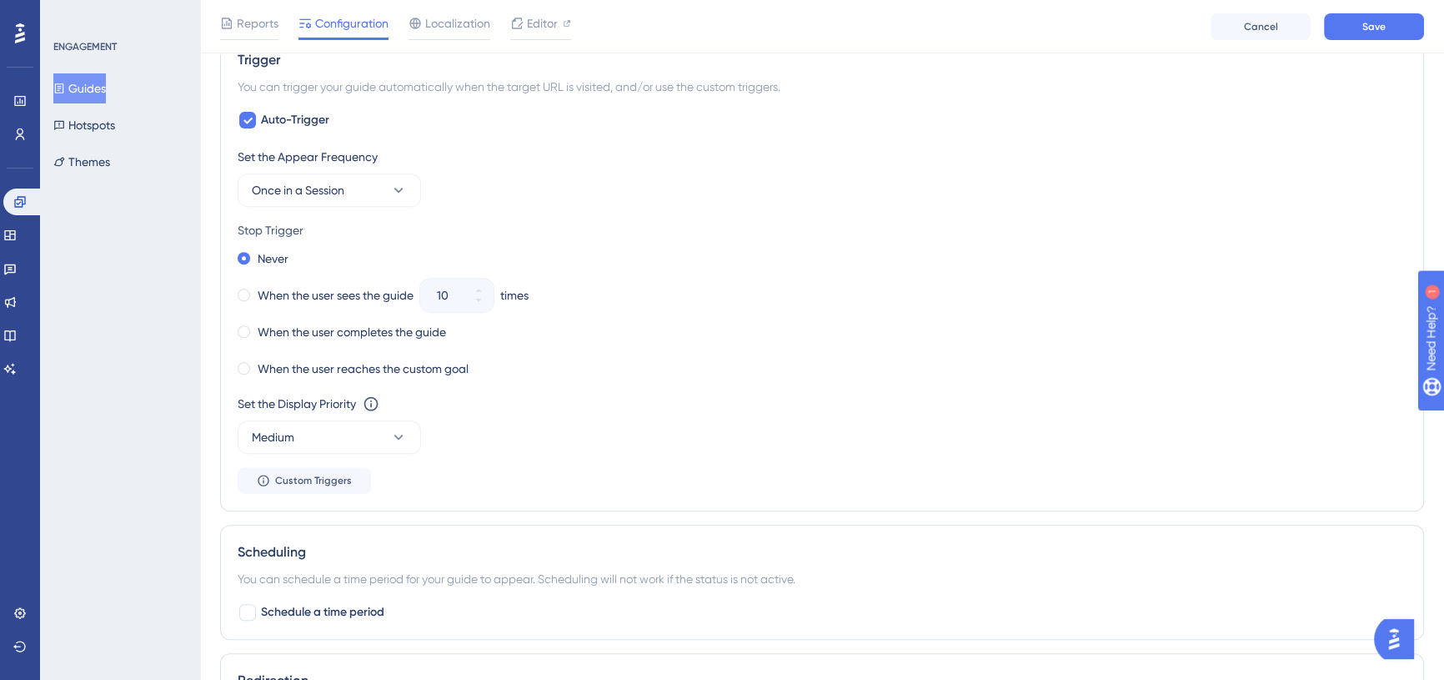
click at [509, 274] on div "Never When the user sees the guide 10 times When the user completes the guide W…" at bounding box center [822, 313] width 1169 height 133
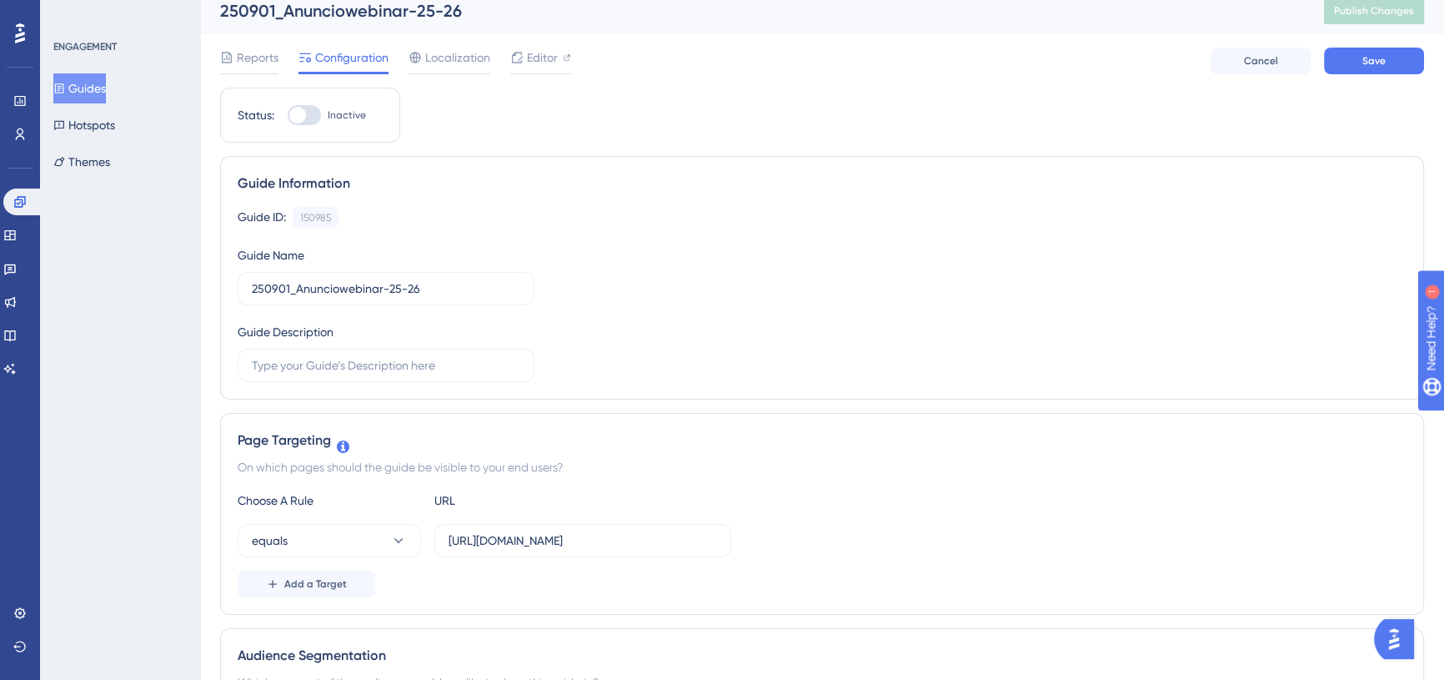
scroll to position [0, 0]
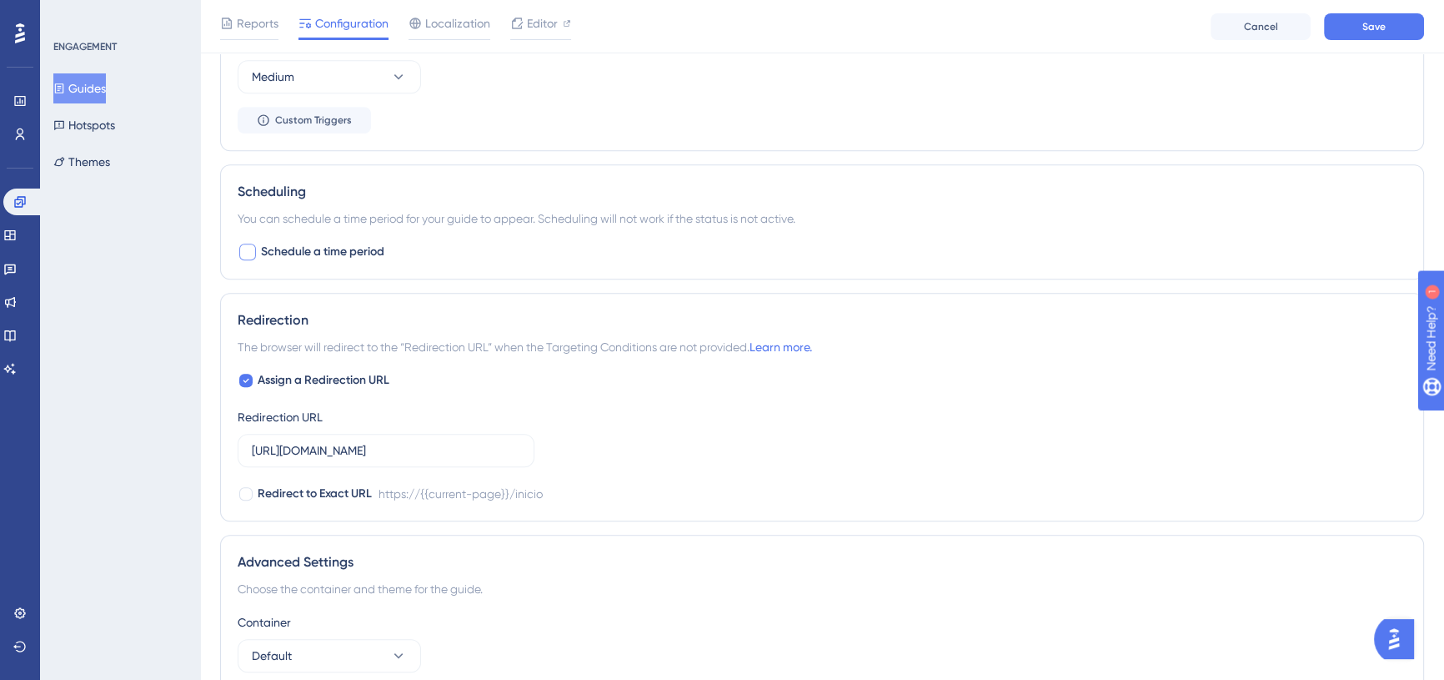
click at [259, 244] on label "Schedule a time period" at bounding box center [311, 252] width 147 height 20
checkbox input "true"
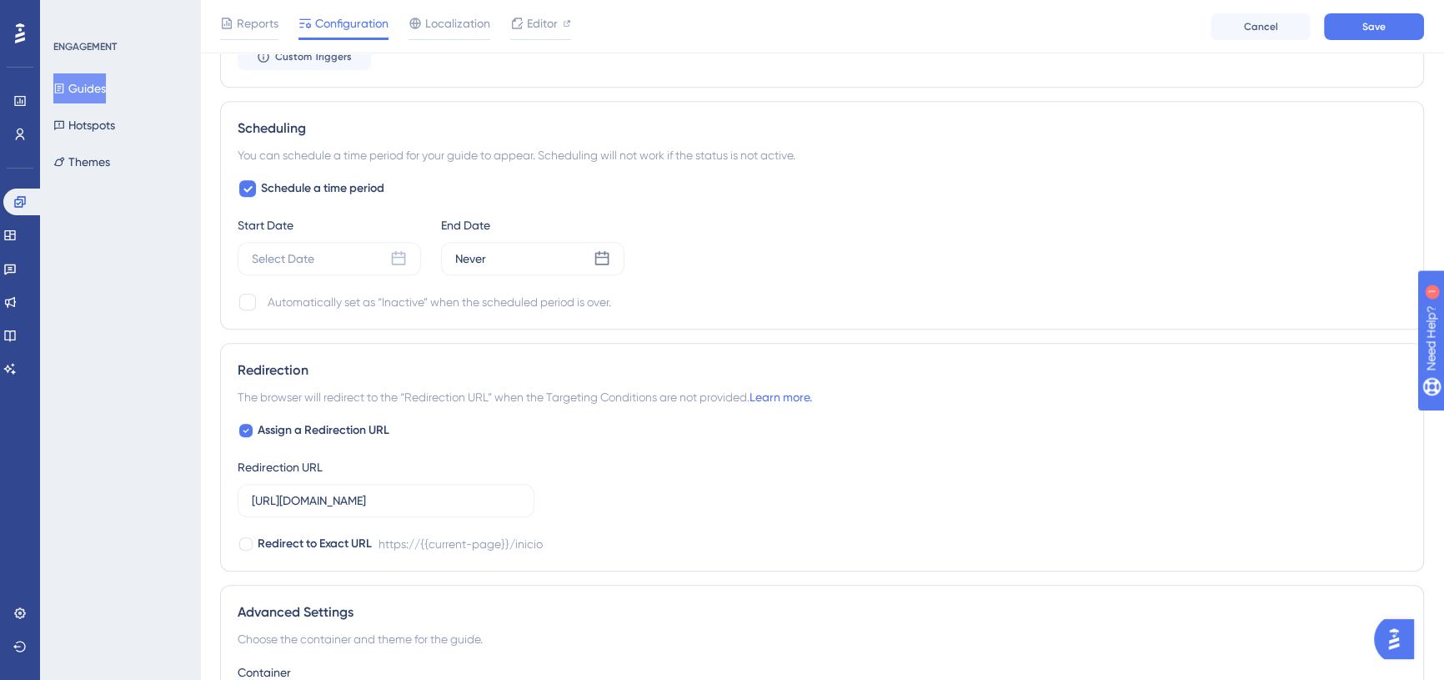
scroll to position [1358, 0]
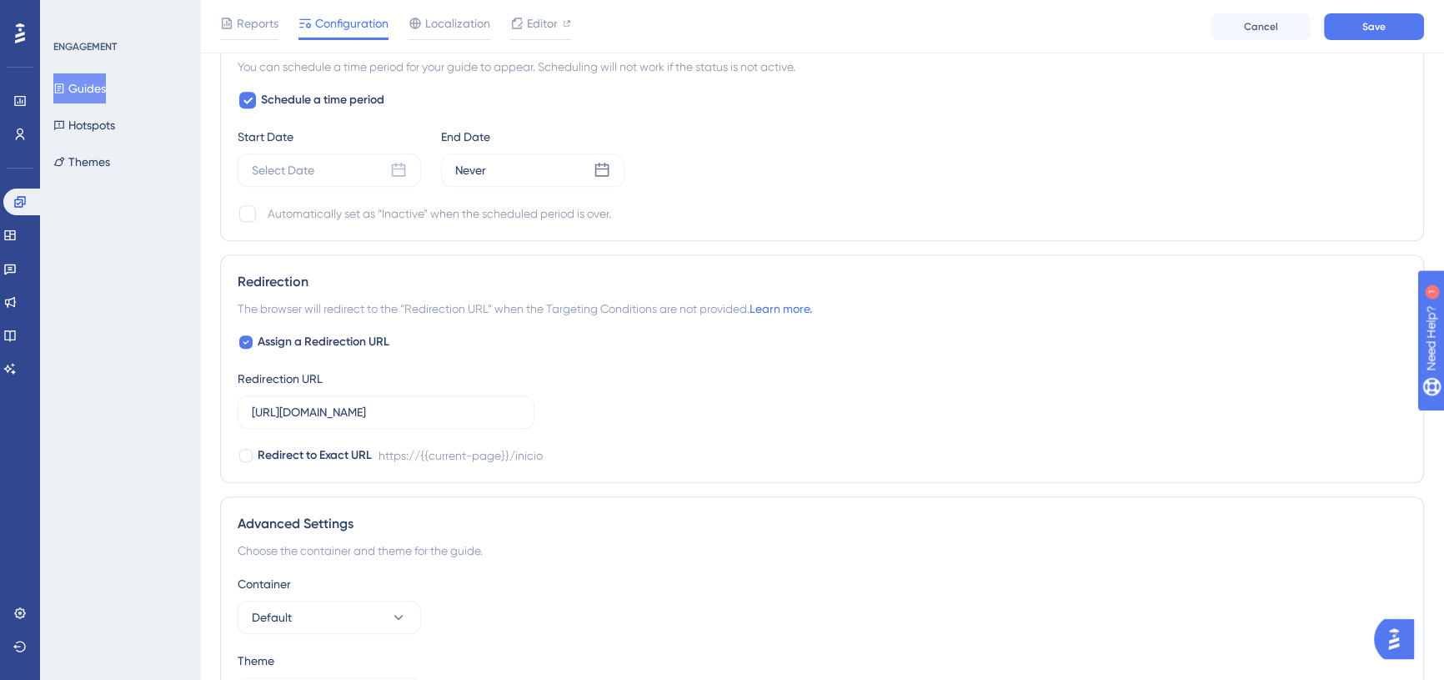
click at [311, 147] on div "Start Date Select Date" at bounding box center [329, 157] width 183 height 60
click at [329, 178] on div "Select Date" at bounding box center [329, 169] width 183 height 33
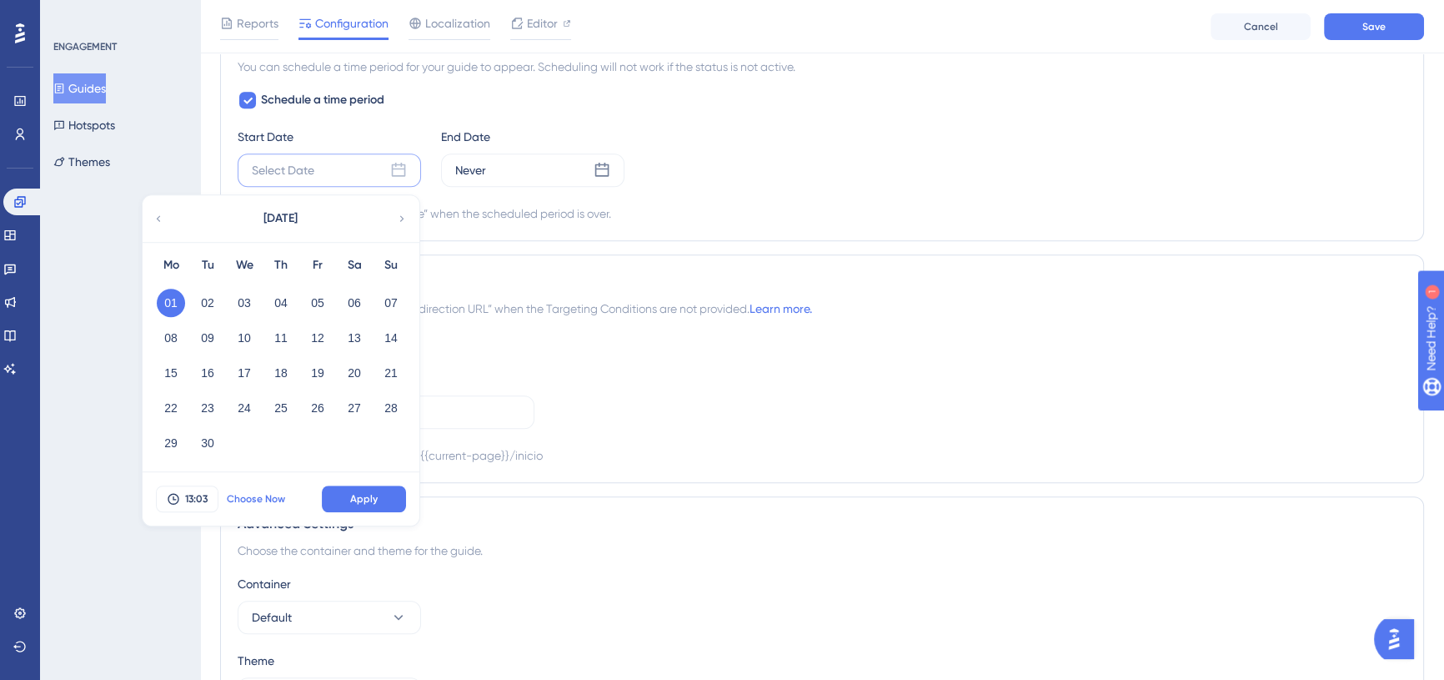
click at [251, 493] on span "Choose Now" at bounding box center [256, 498] width 58 height 13
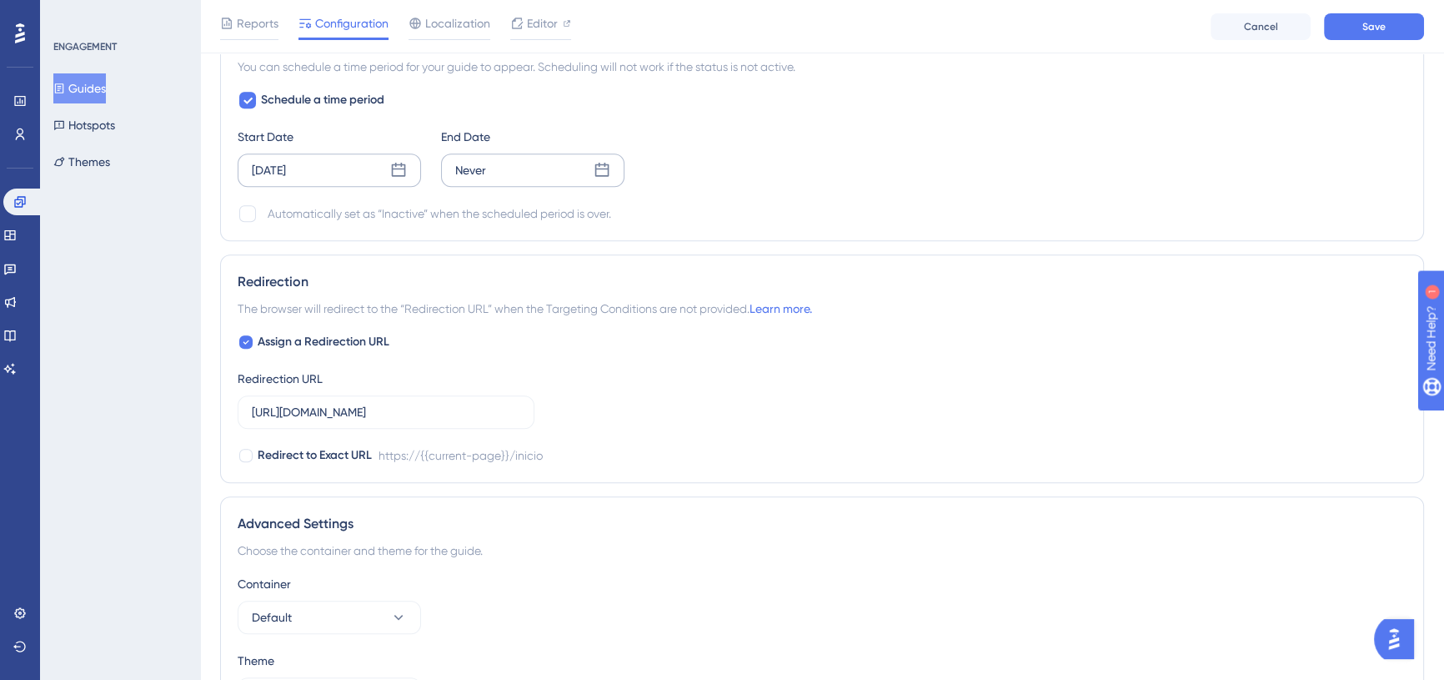
click at [523, 153] on div "Never" at bounding box center [532, 169] width 183 height 33
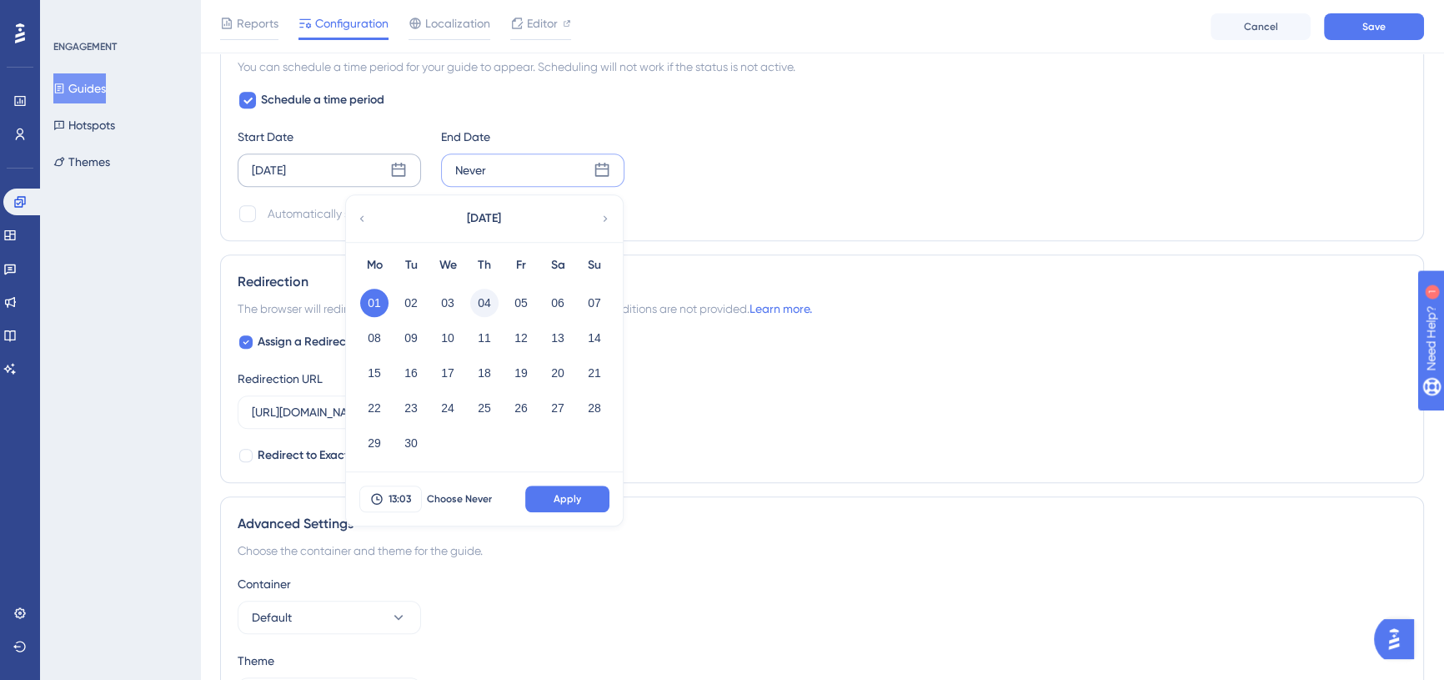
click at [480, 301] on button "04" at bounding box center [484, 303] width 28 height 28
click at [491, 160] on div "Never [DATE] Mo Tu We Th Fr Sa Su 01 02 03 04 05 06 07 08 09 10 11 12 13 14 15 …" at bounding box center [532, 169] width 183 height 33
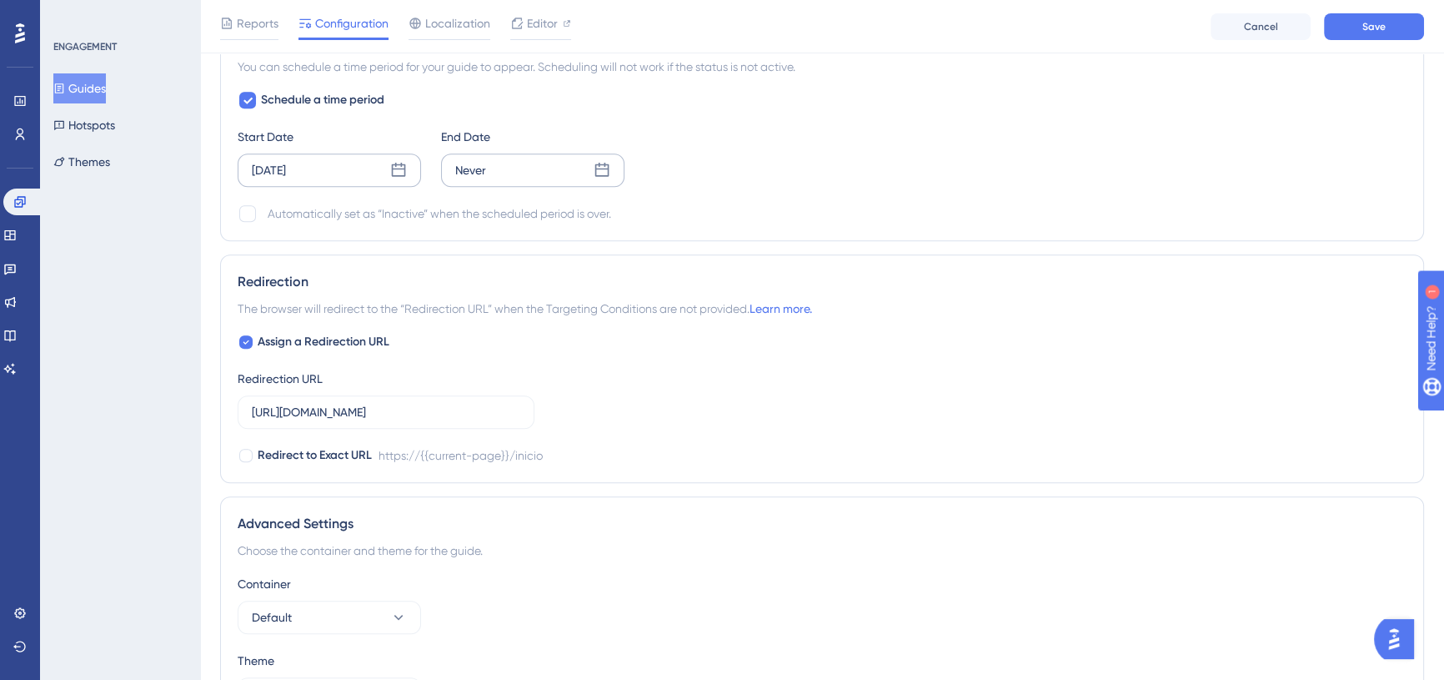
click at [491, 160] on div "Never" at bounding box center [532, 169] width 183 height 33
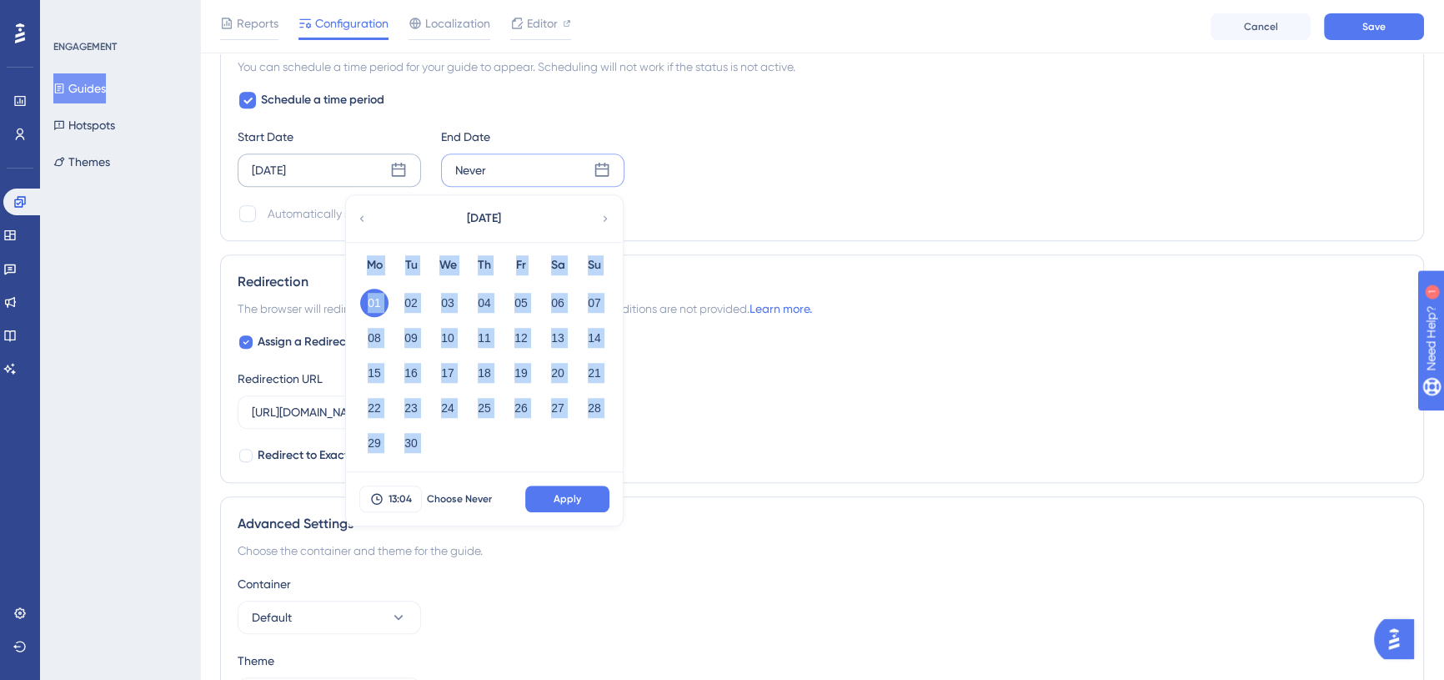
click at [545, 163] on div "Never [DATE] Mo Tu We Th Fr Sa Su 01 02 03 04 05 06 07 08 09 10 11 12 13 14 15 …" at bounding box center [532, 169] width 183 height 33
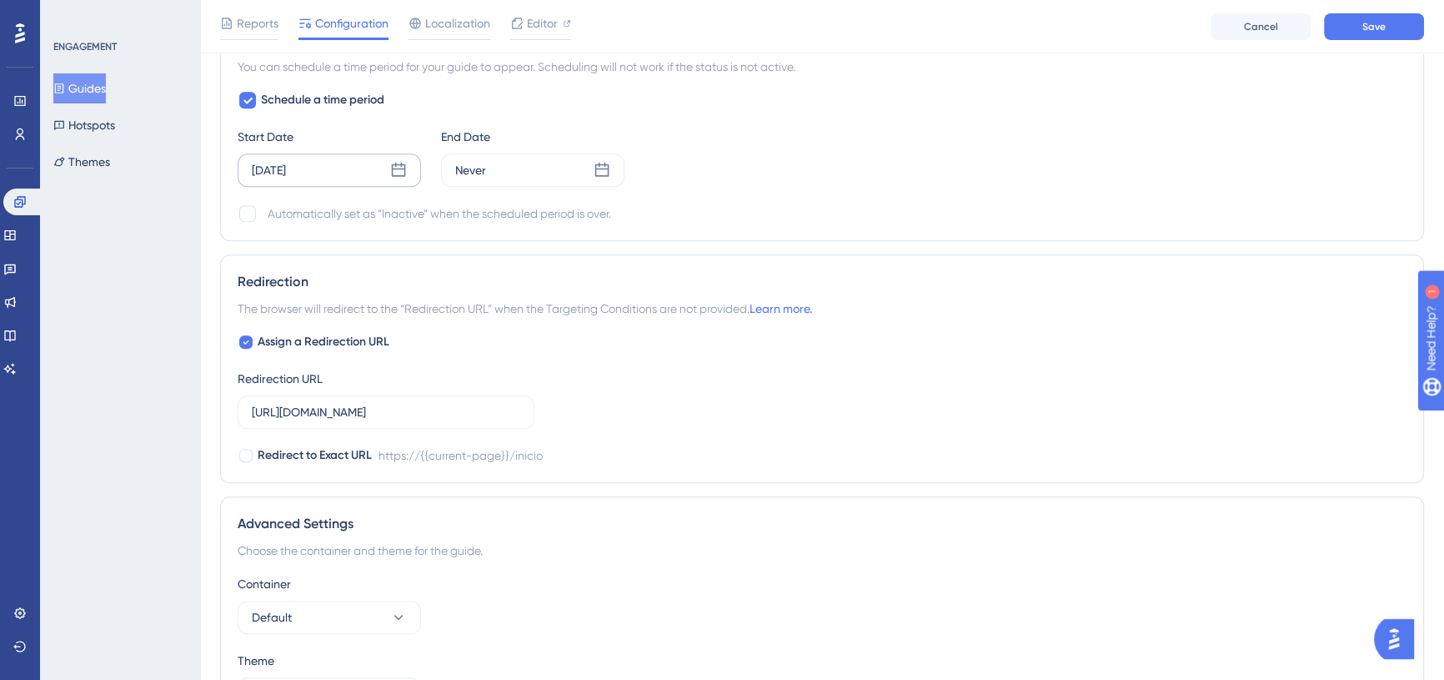
click at [768, 147] on div "Start Date [DATE] End Date Never" at bounding box center [822, 157] width 1169 height 60
click at [600, 178] on div "Never" at bounding box center [532, 169] width 183 height 33
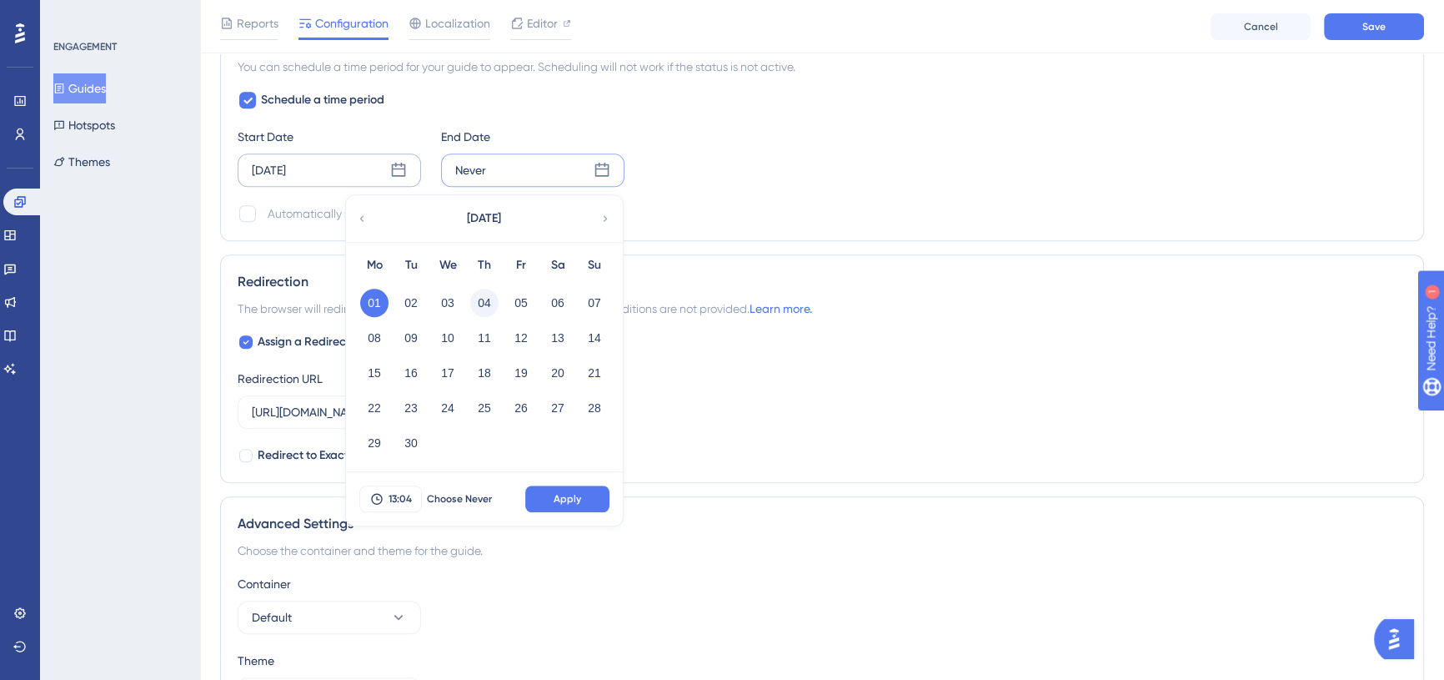
click at [492, 300] on button "04" at bounding box center [484, 303] width 28 height 28
click at [395, 499] on span "13:04" at bounding box center [400, 498] width 23 height 13
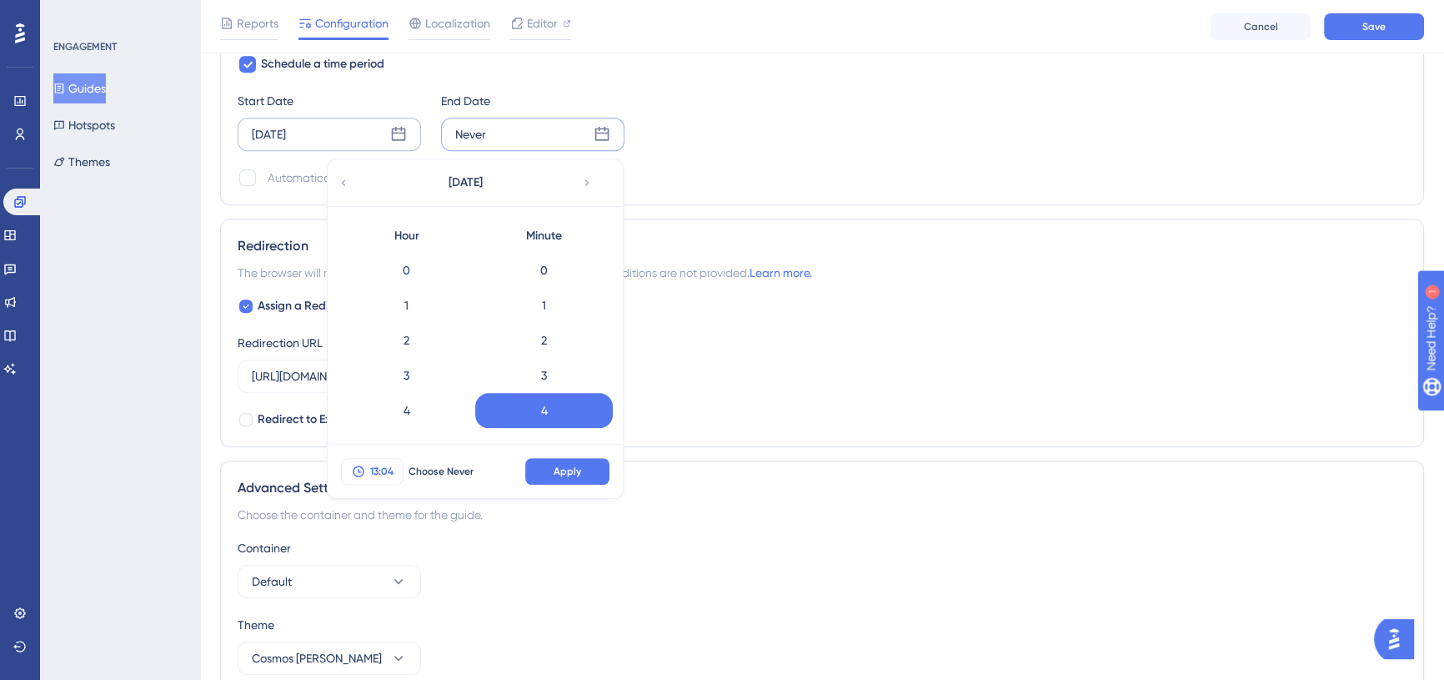
scroll to position [68, 0]
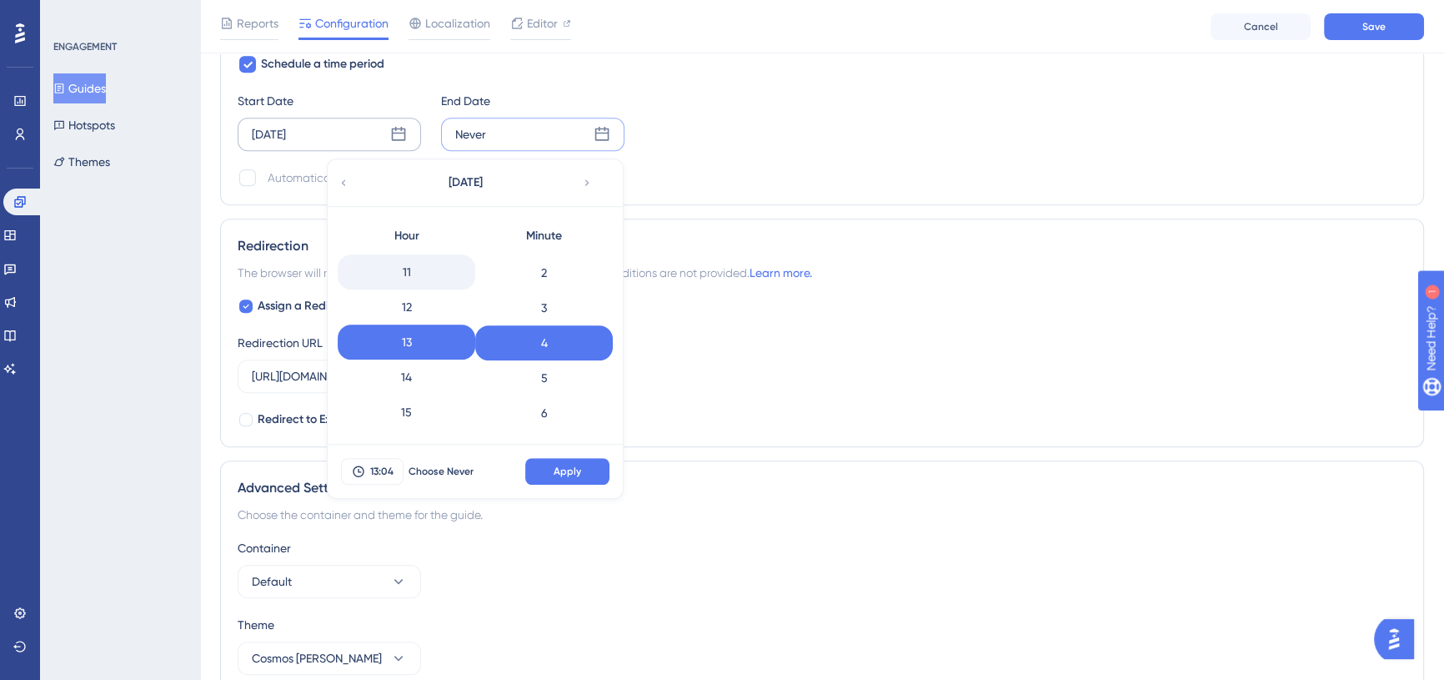
click at [409, 277] on div "11" at bounding box center [407, 271] width 138 height 35
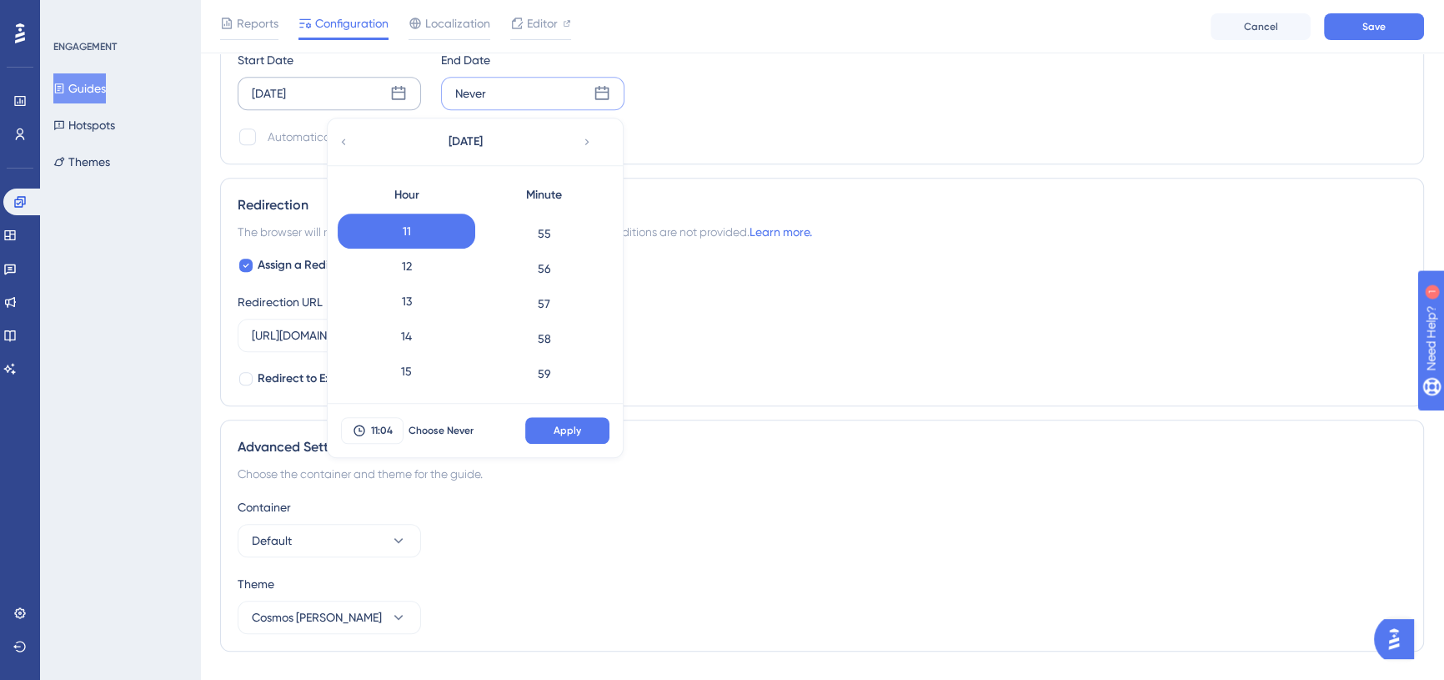
scroll to position [1472, 0]
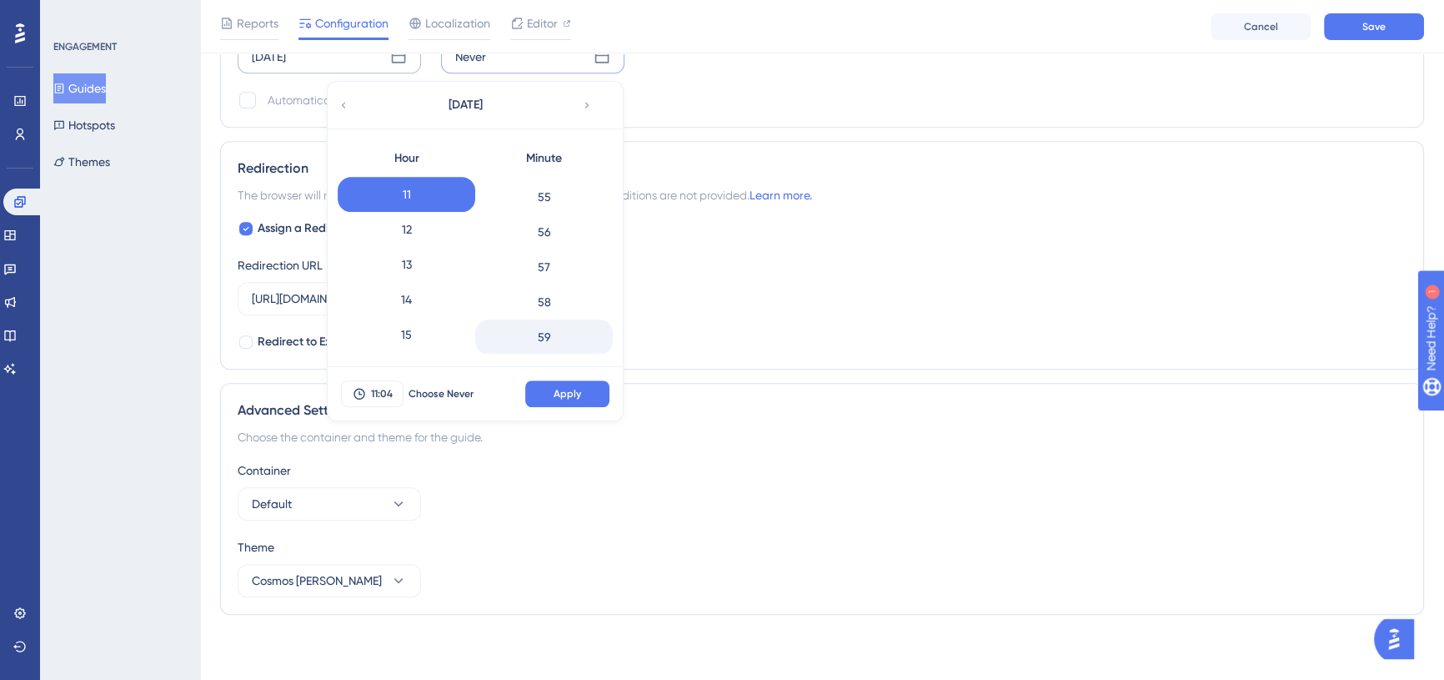
click at [550, 339] on div "59" at bounding box center [544, 336] width 138 height 35
click at [578, 391] on span "Apply" at bounding box center [568, 393] width 28 height 13
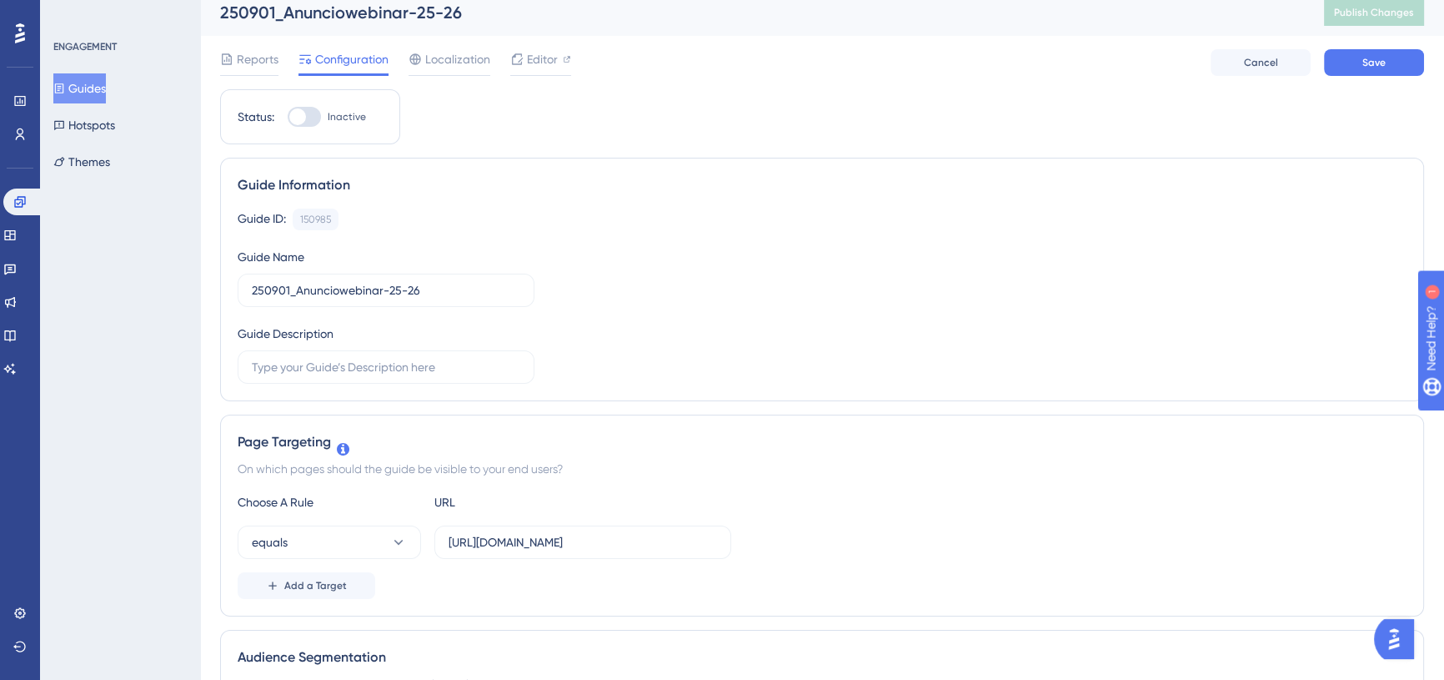
scroll to position [0, 0]
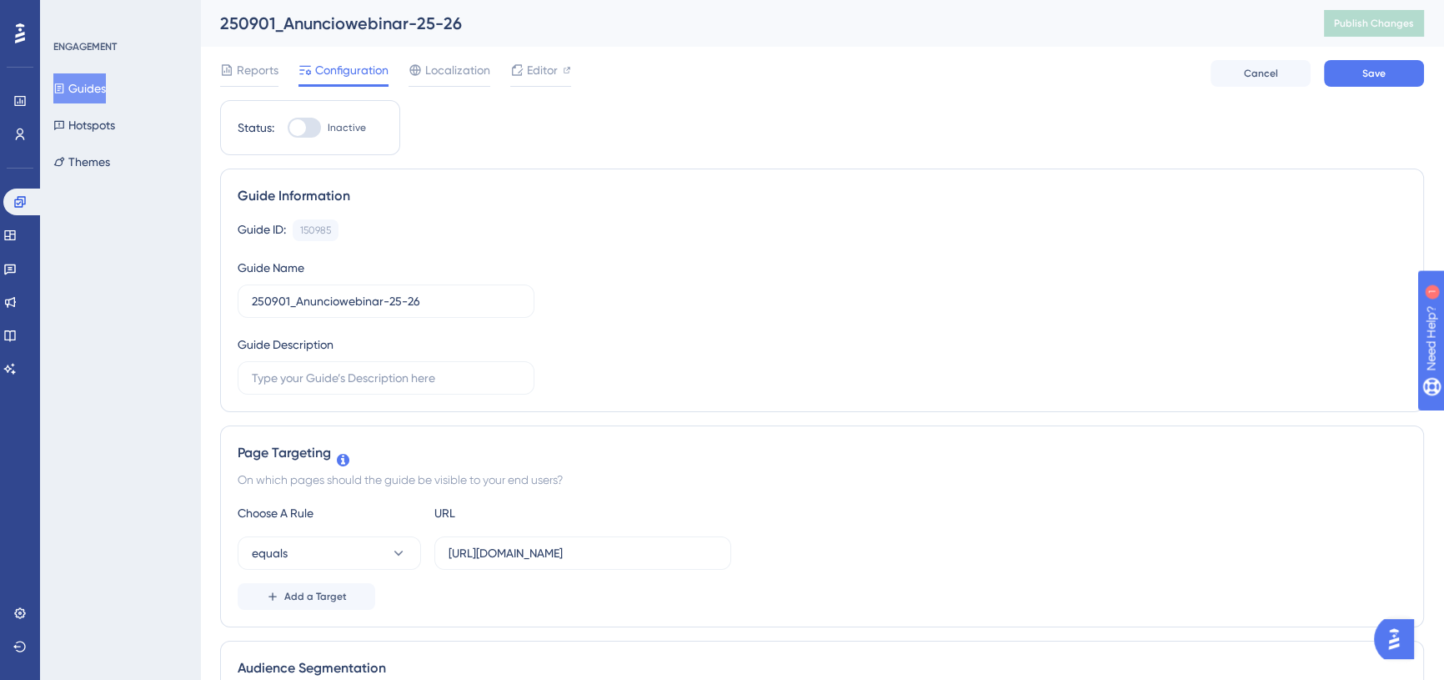
click at [314, 129] on div at bounding box center [304, 128] width 33 height 20
click at [288, 128] on input "Inactive" at bounding box center [287, 128] width 1 height 1
checkbox input "true"
click at [1318, 74] on div "Cancel Save" at bounding box center [1317, 73] width 213 height 27
click at [1334, 75] on button "Save" at bounding box center [1374, 73] width 100 height 27
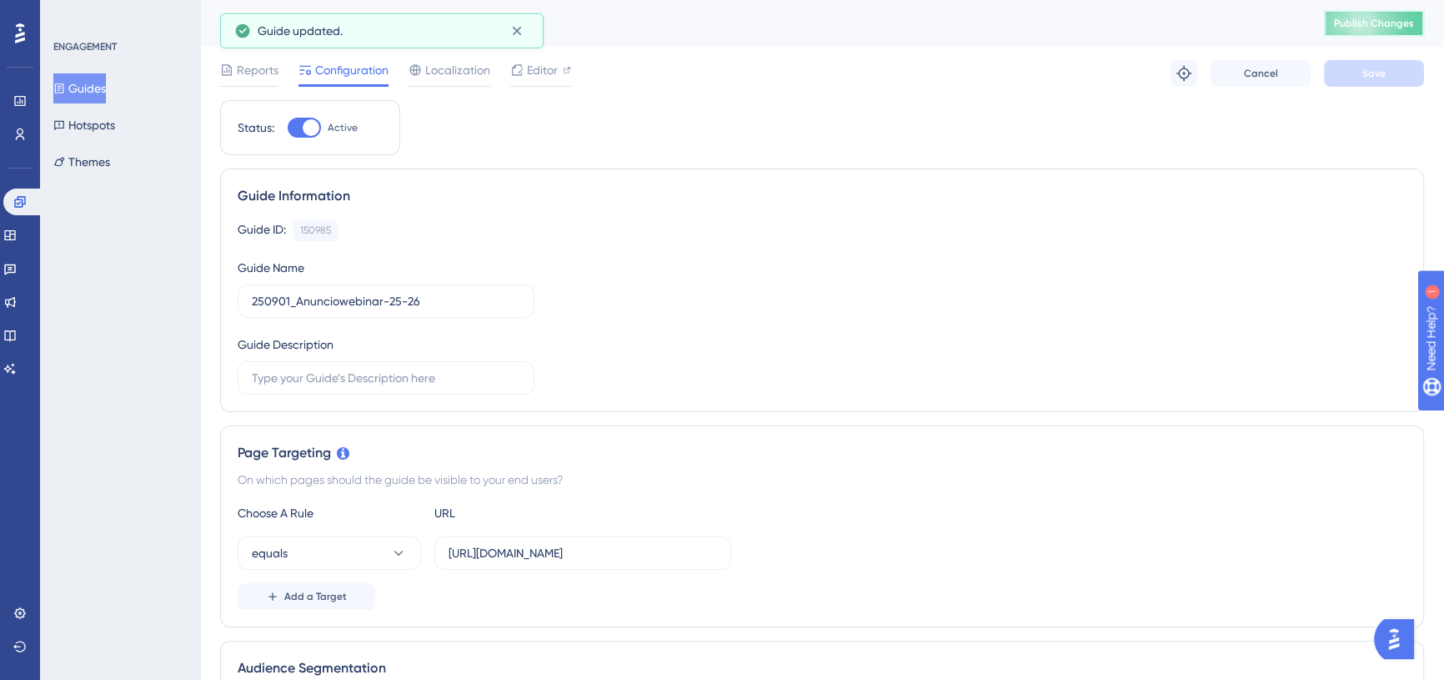
click at [1368, 17] on span "Publish Changes" at bounding box center [1374, 23] width 80 height 13
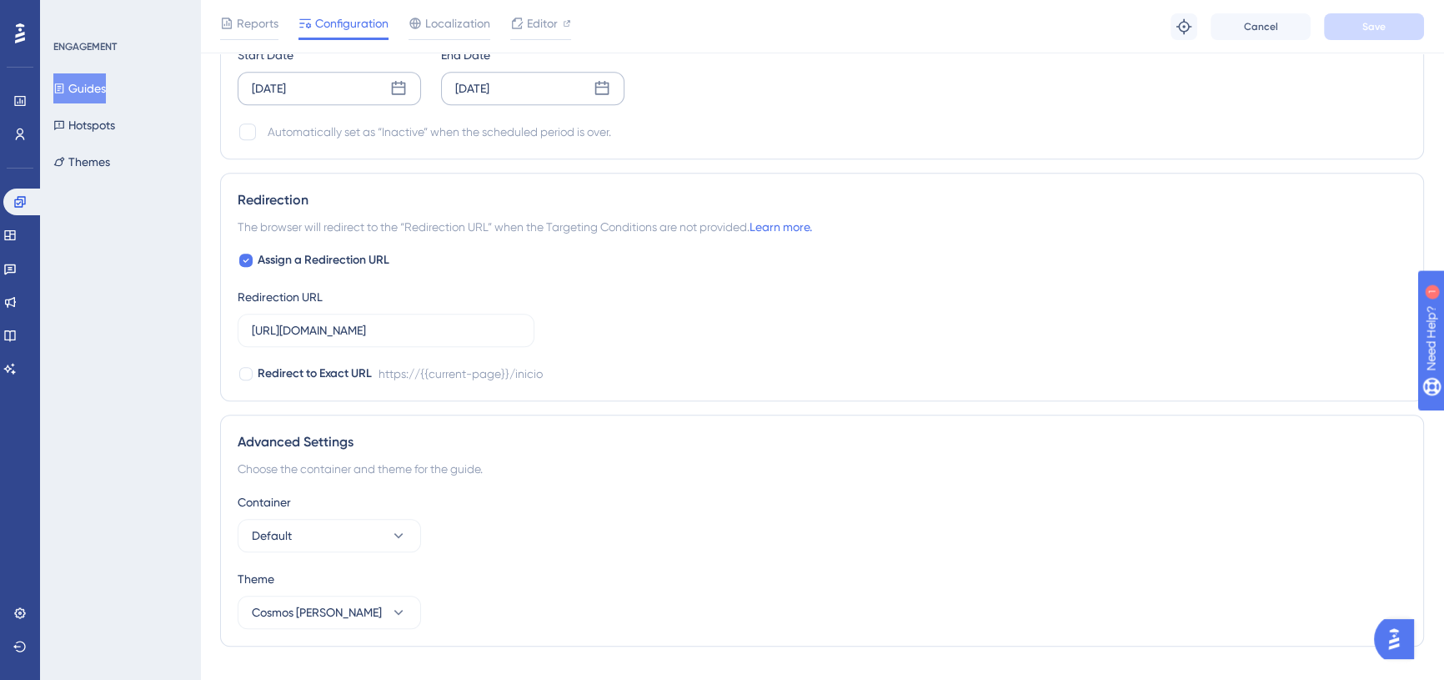
scroll to position [1137, 0]
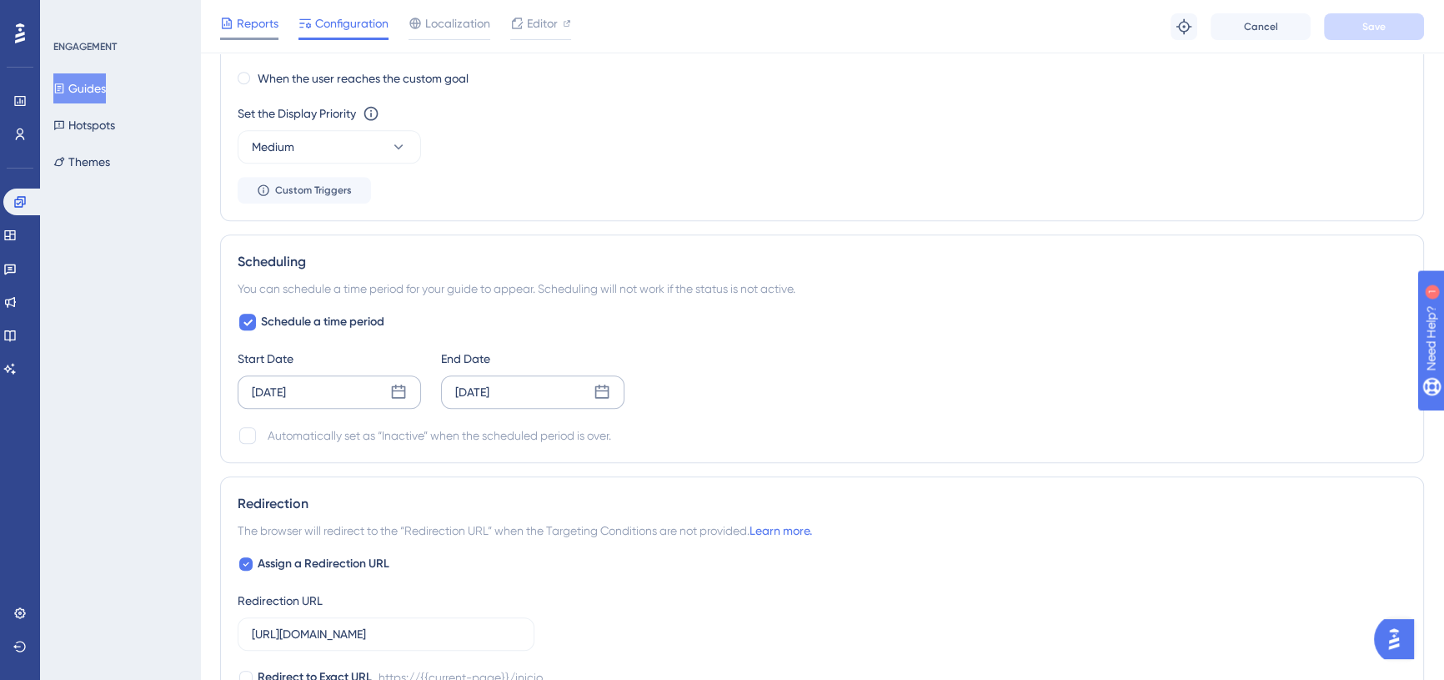
click at [248, 26] on span "Reports" at bounding box center [258, 23] width 42 height 20
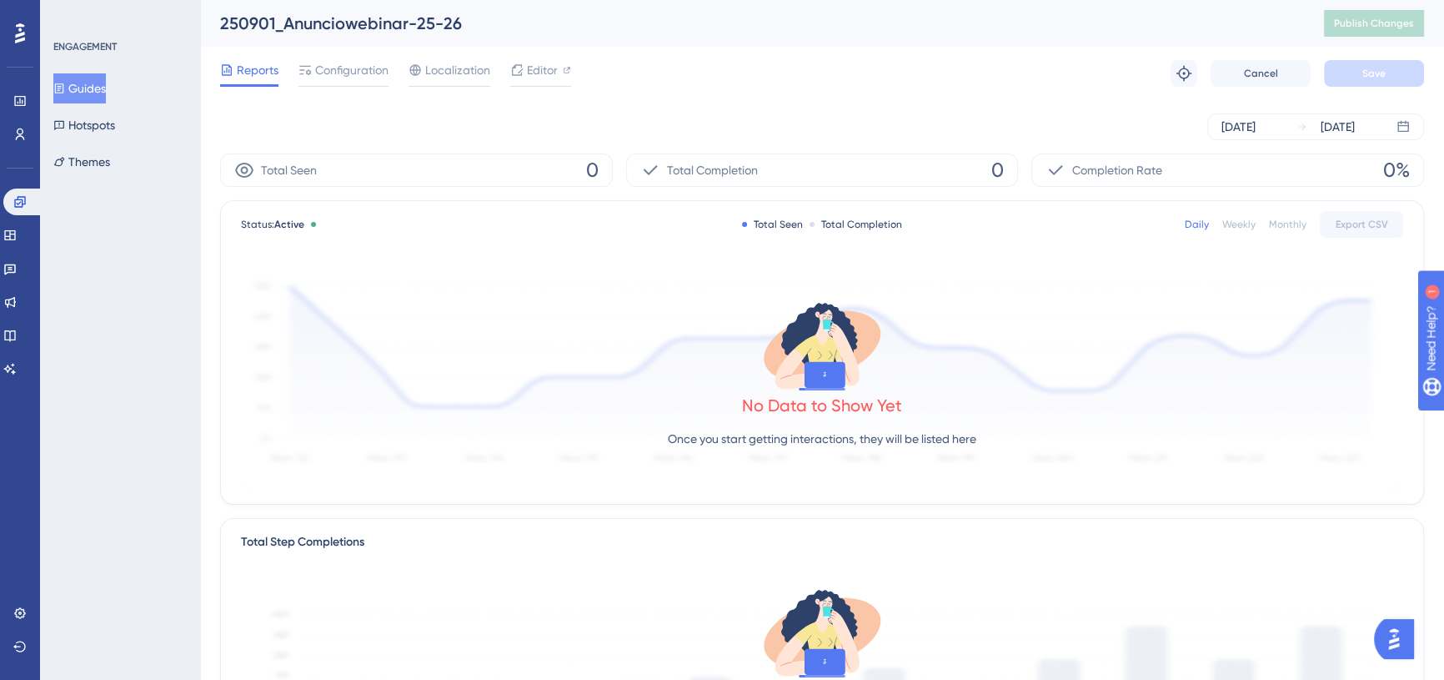
click at [241, 85] on div at bounding box center [249, 85] width 58 height 3
click at [133, 111] on div "Guides Hotspots Themes" at bounding box center [120, 124] width 135 height 103
click at [115, 125] on button "Hotspots" at bounding box center [84, 125] width 62 height 30
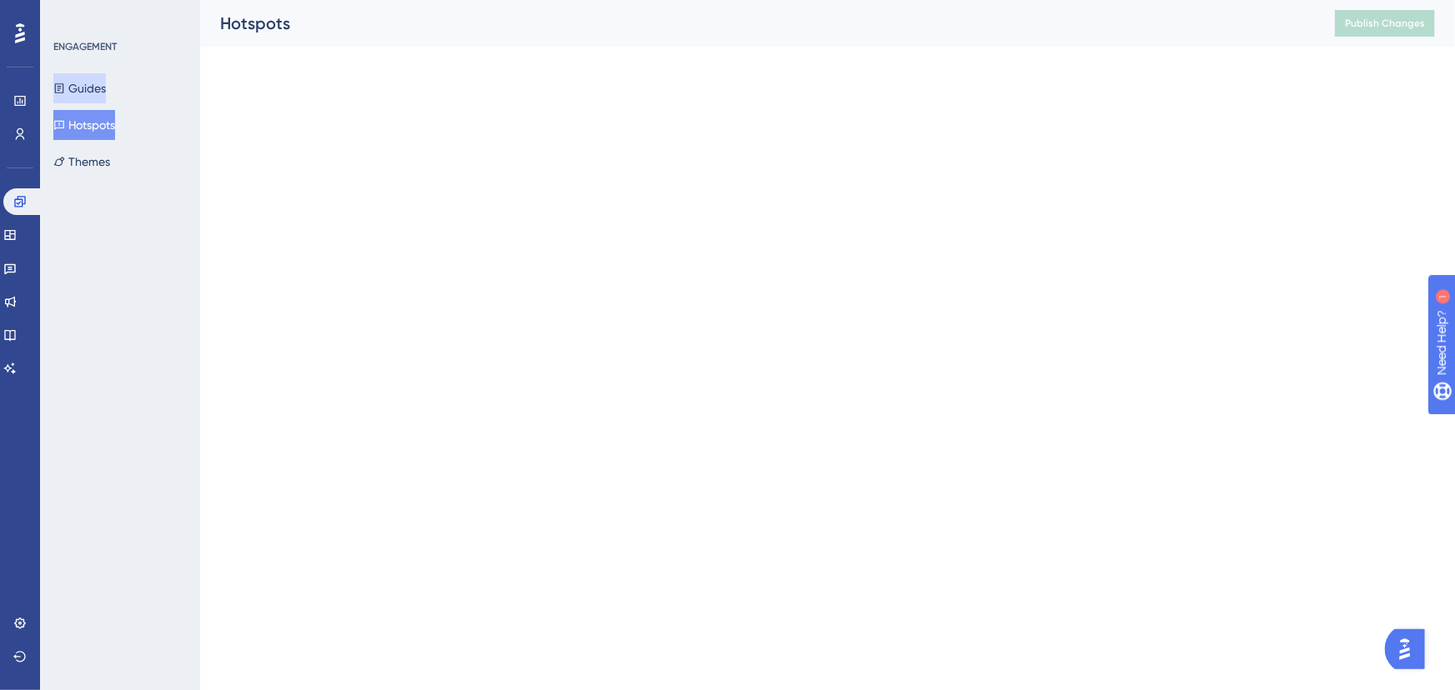
click at [103, 83] on button "Guides" at bounding box center [79, 88] width 53 height 30
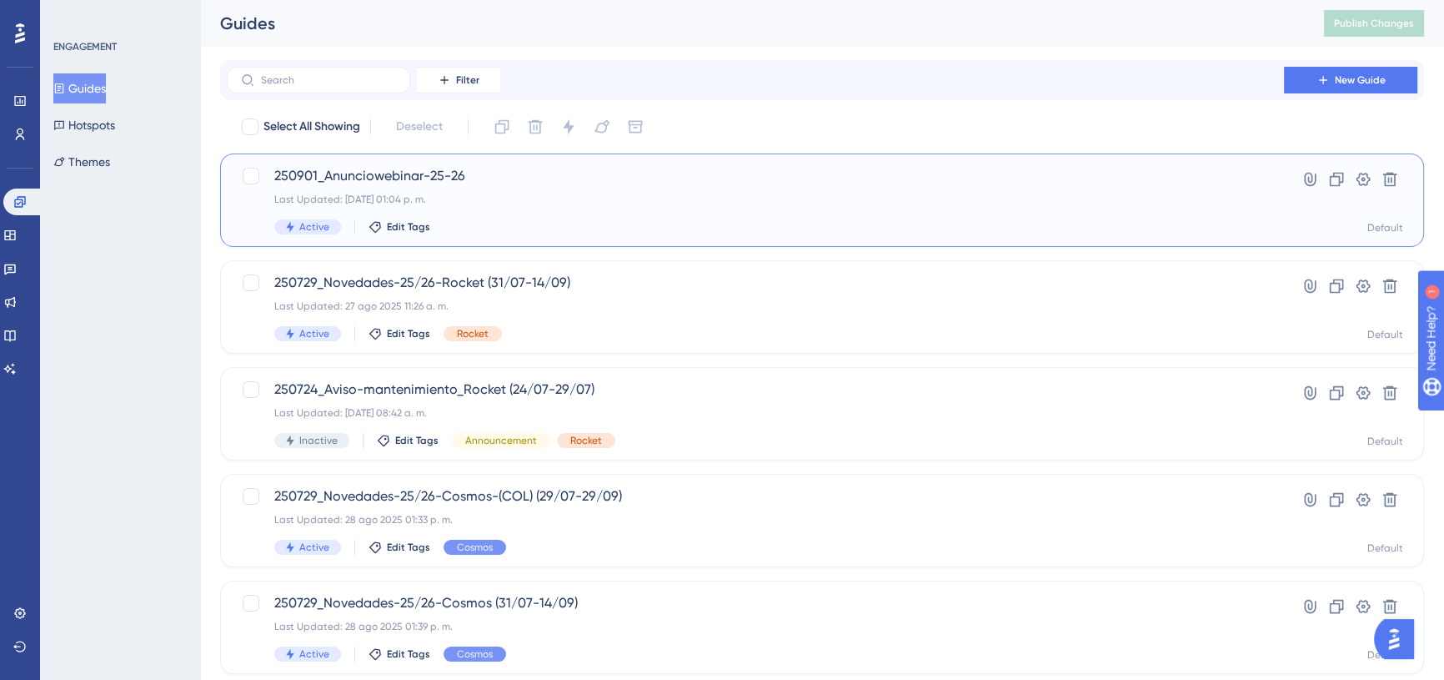
click at [379, 173] on span "250901_Anunciowebinar-25-26" at bounding box center [755, 176] width 962 height 20
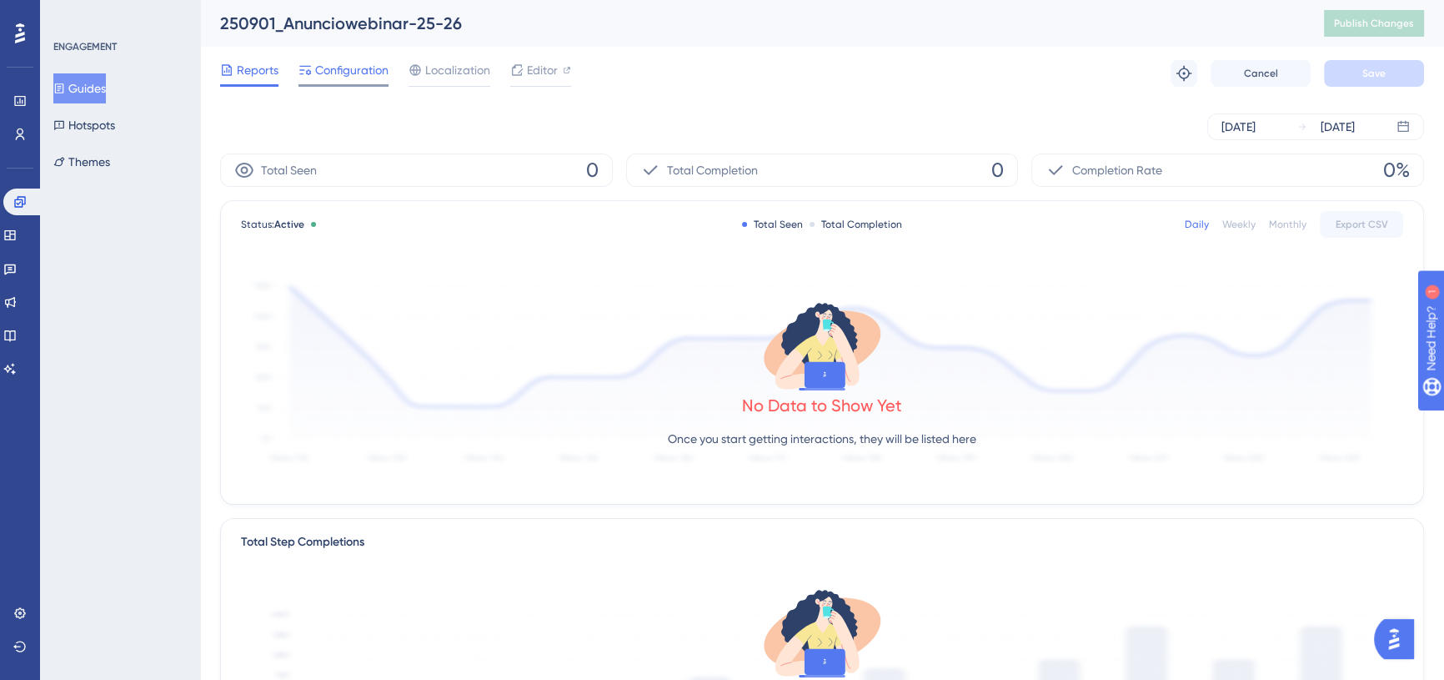
click at [342, 75] on span "Configuration" at bounding box center [351, 70] width 73 height 20
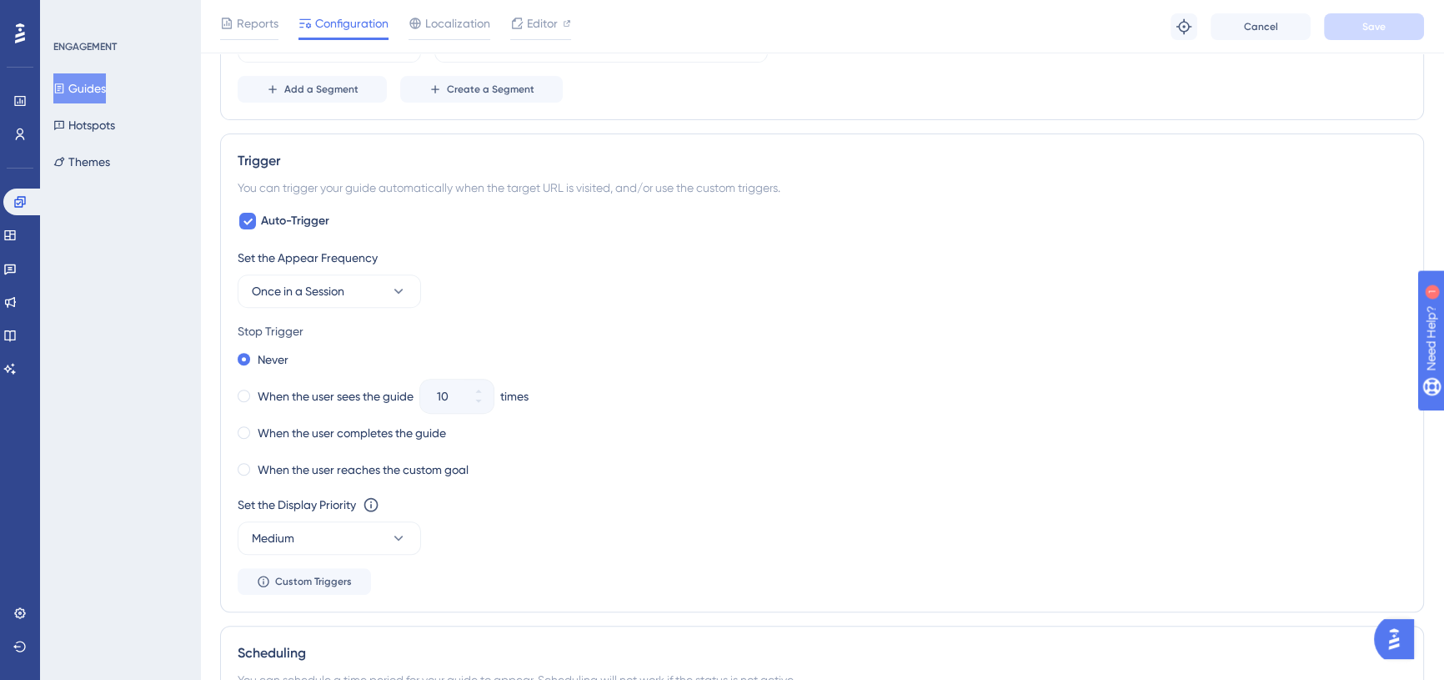
scroll to position [758, 0]
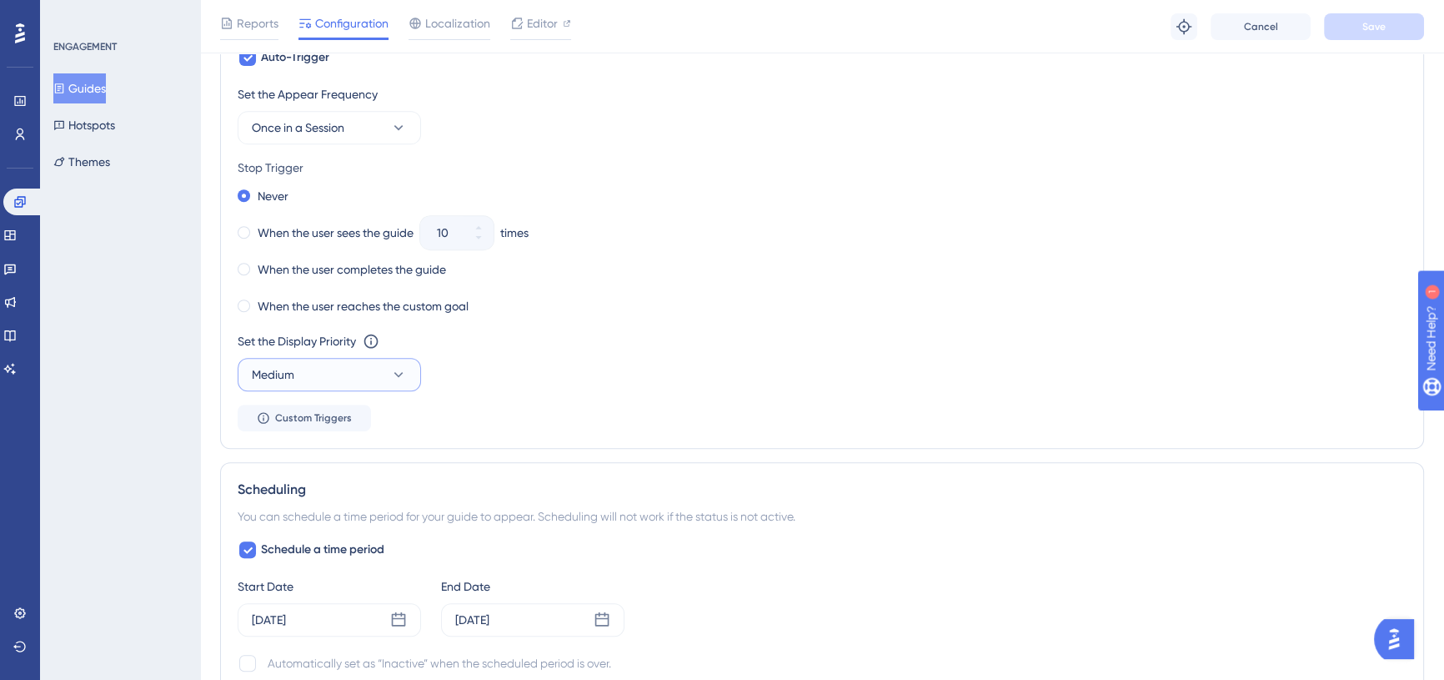
click at [329, 379] on button "Medium" at bounding box center [329, 374] width 183 height 33
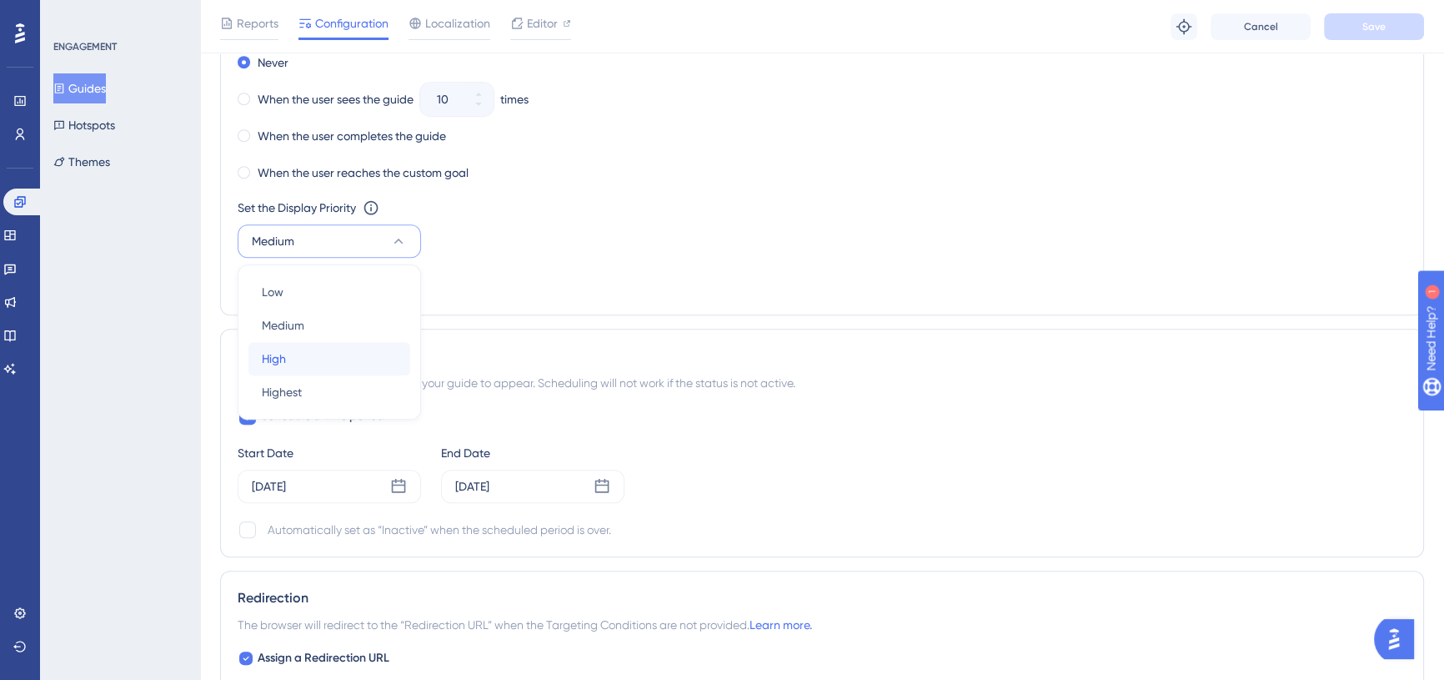
click at [338, 365] on div "High High" at bounding box center [329, 358] width 135 height 33
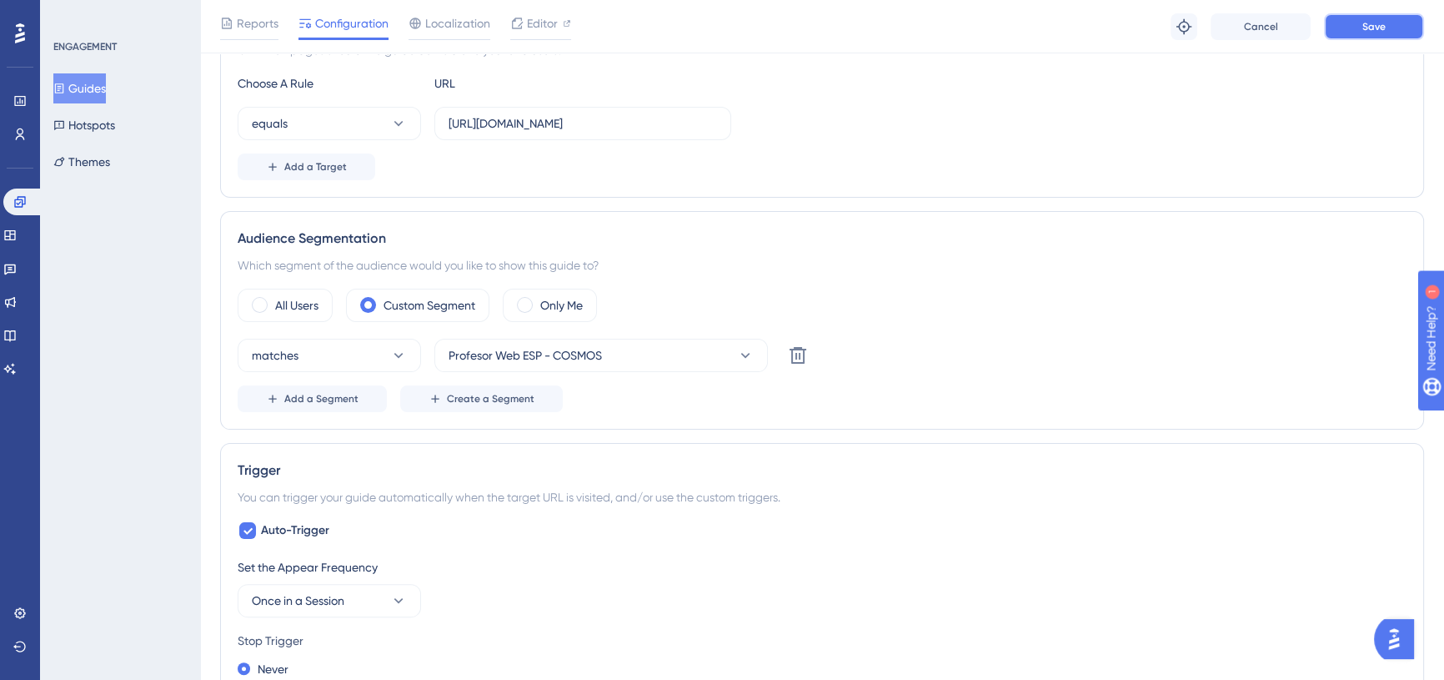
click at [1372, 34] on button "Save" at bounding box center [1374, 26] width 100 height 27
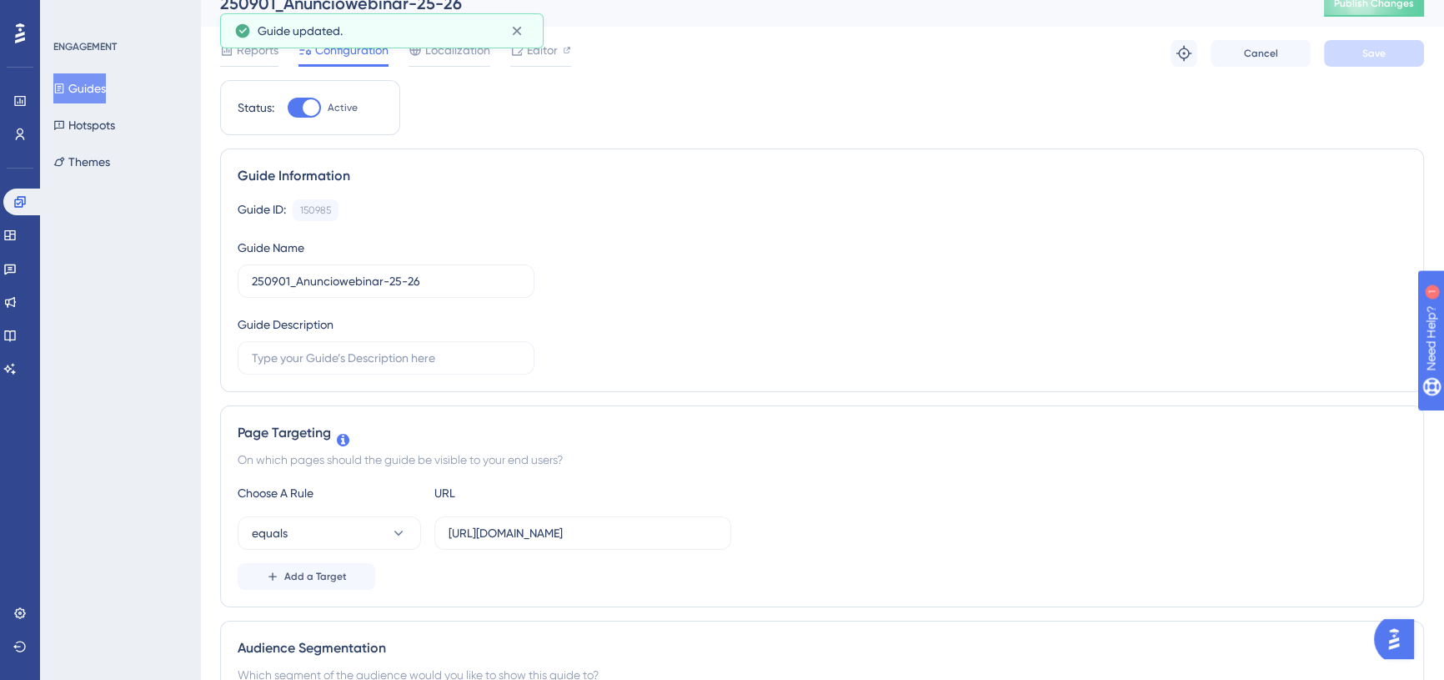
scroll to position [0, 0]
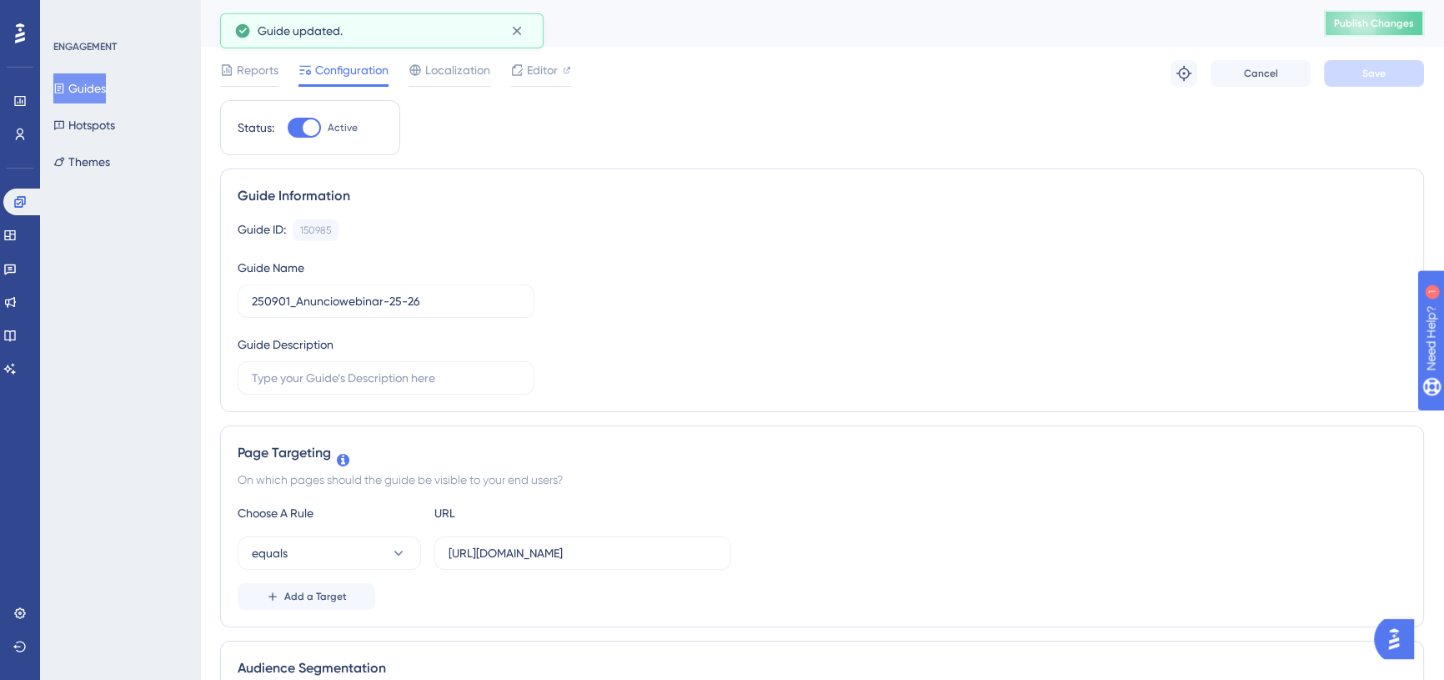
click at [1362, 18] on span "Publish Changes" at bounding box center [1374, 23] width 80 height 13
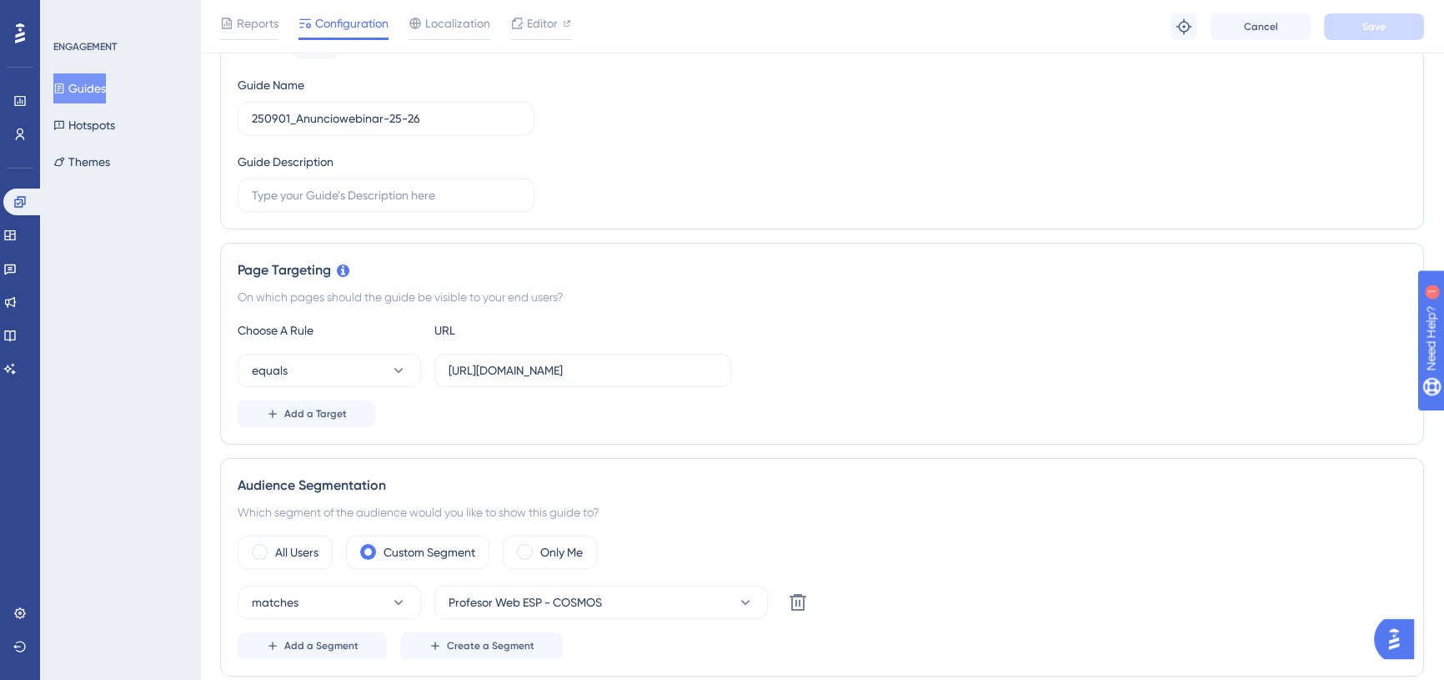
scroll to position [183, 0]
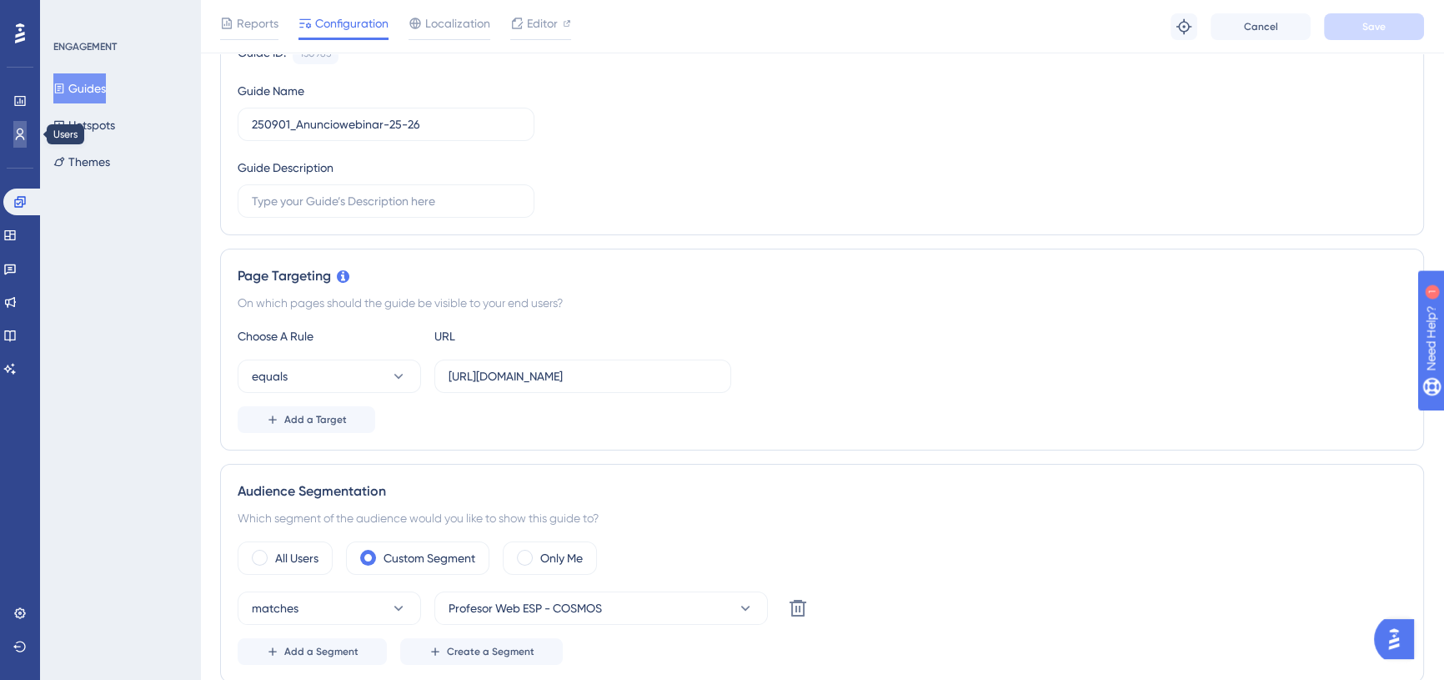
click at [22, 138] on icon at bounding box center [19, 134] width 13 height 13
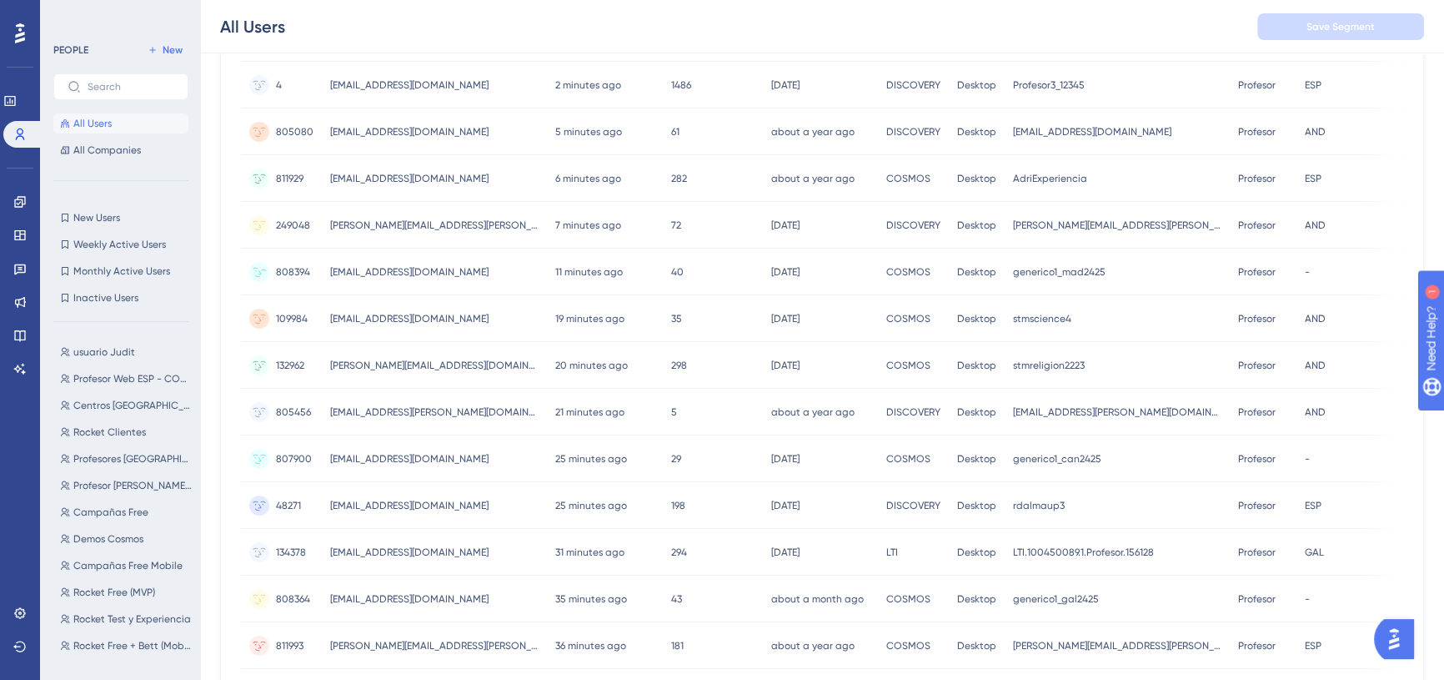
scroll to position [287, 0]
